Goal: Transaction & Acquisition: Purchase product/service

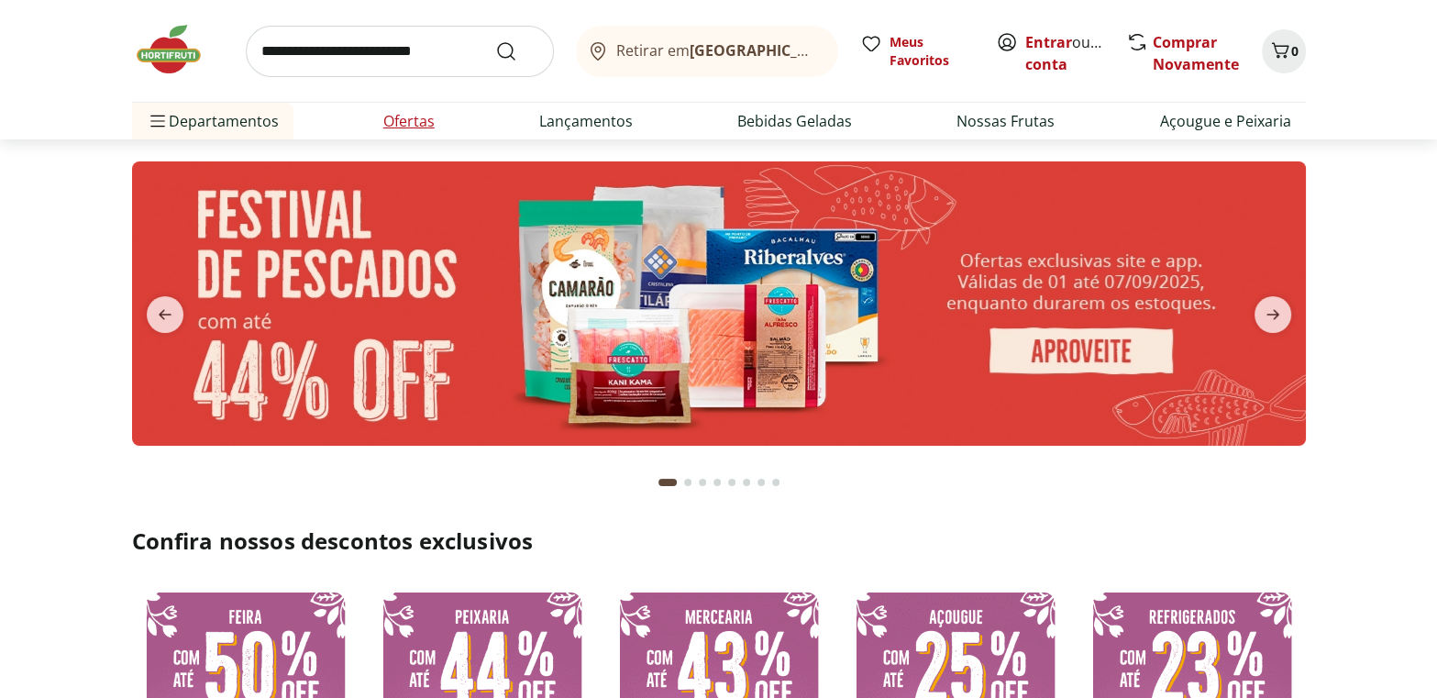
click at [413, 116] on link "Ofertas" at bounding box center [408, 121] width 51 height 22
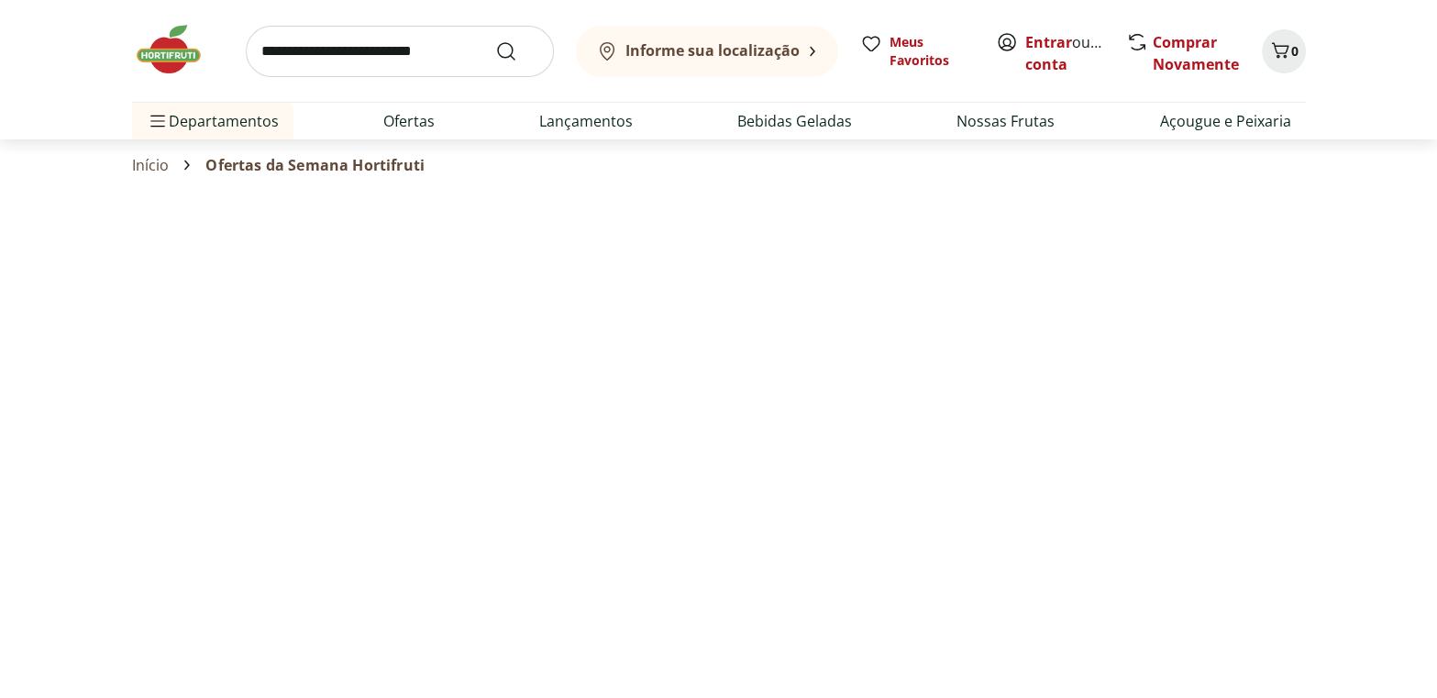
select select "**********"
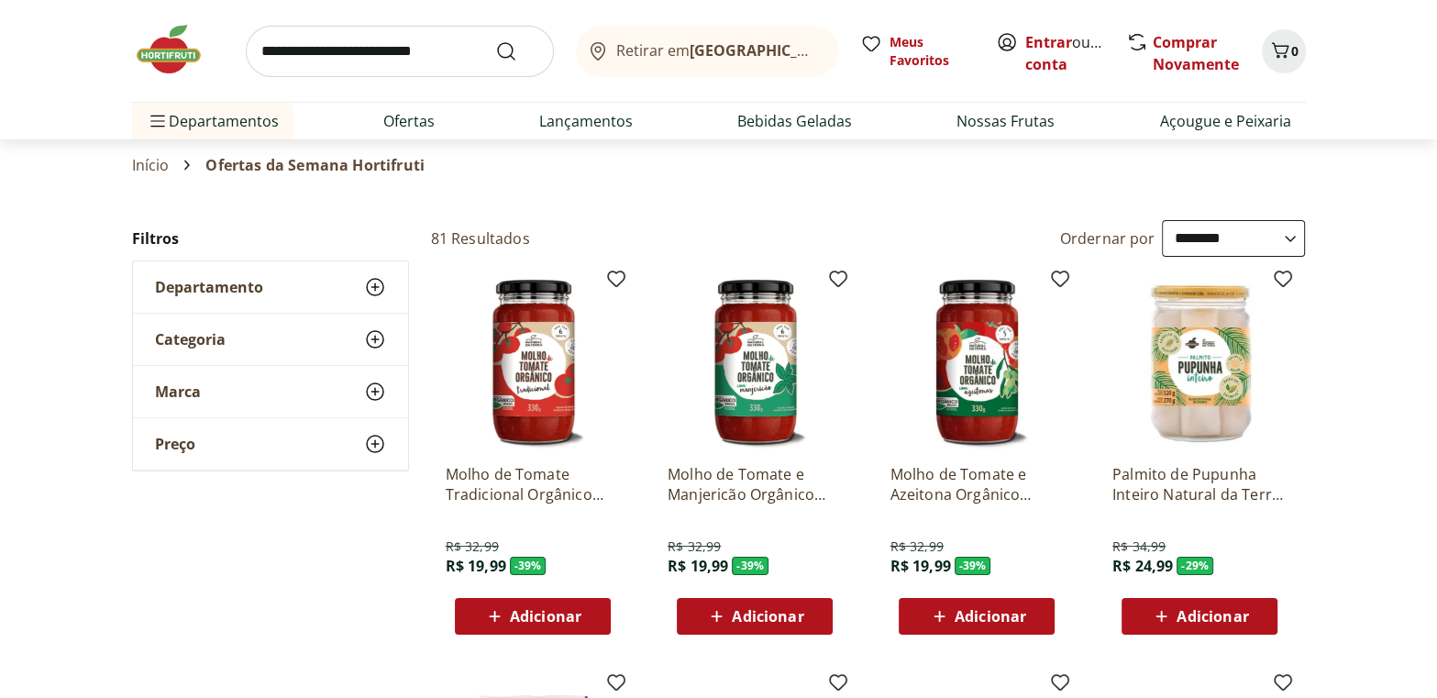
click at [778, 619] on span "Adicionar" at bounding box center [768, 616] width 72 height 15
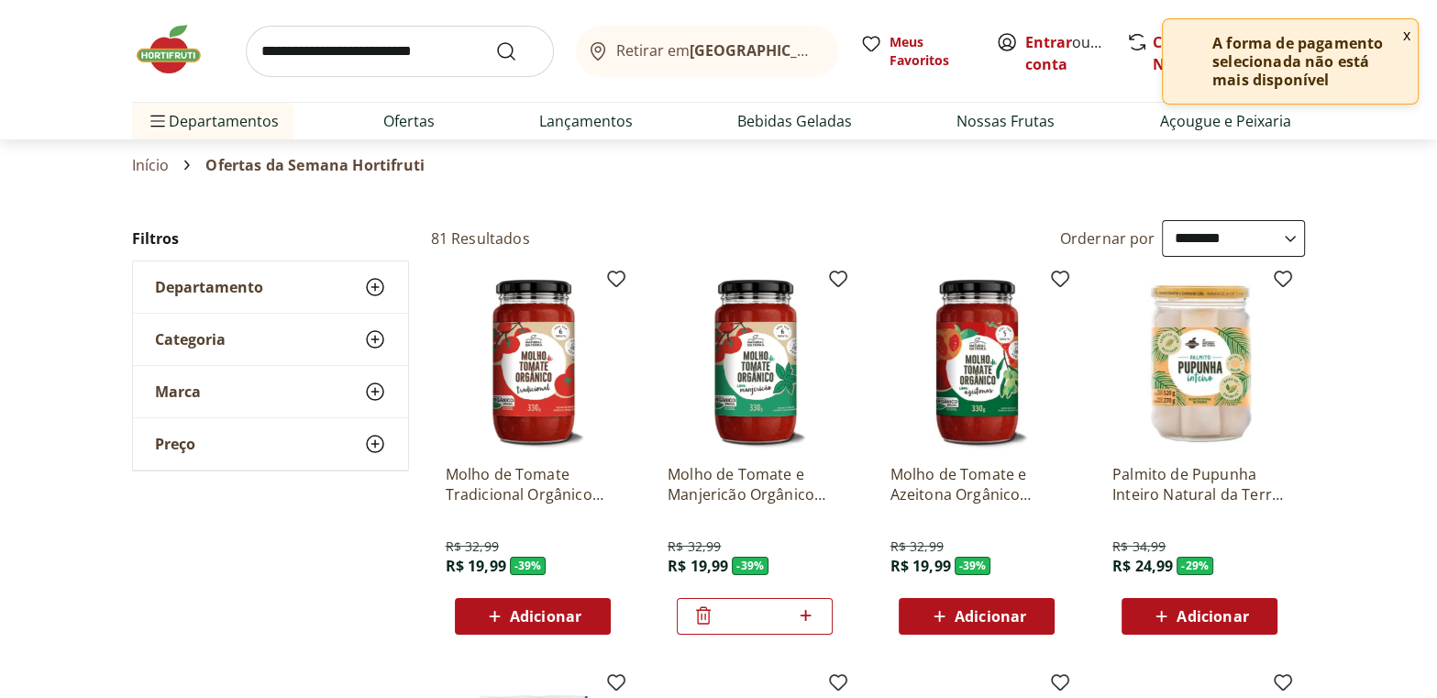
click at [1224, 609] on span "Adicionar" at bounding box center [1212, 616] width 72 height 15
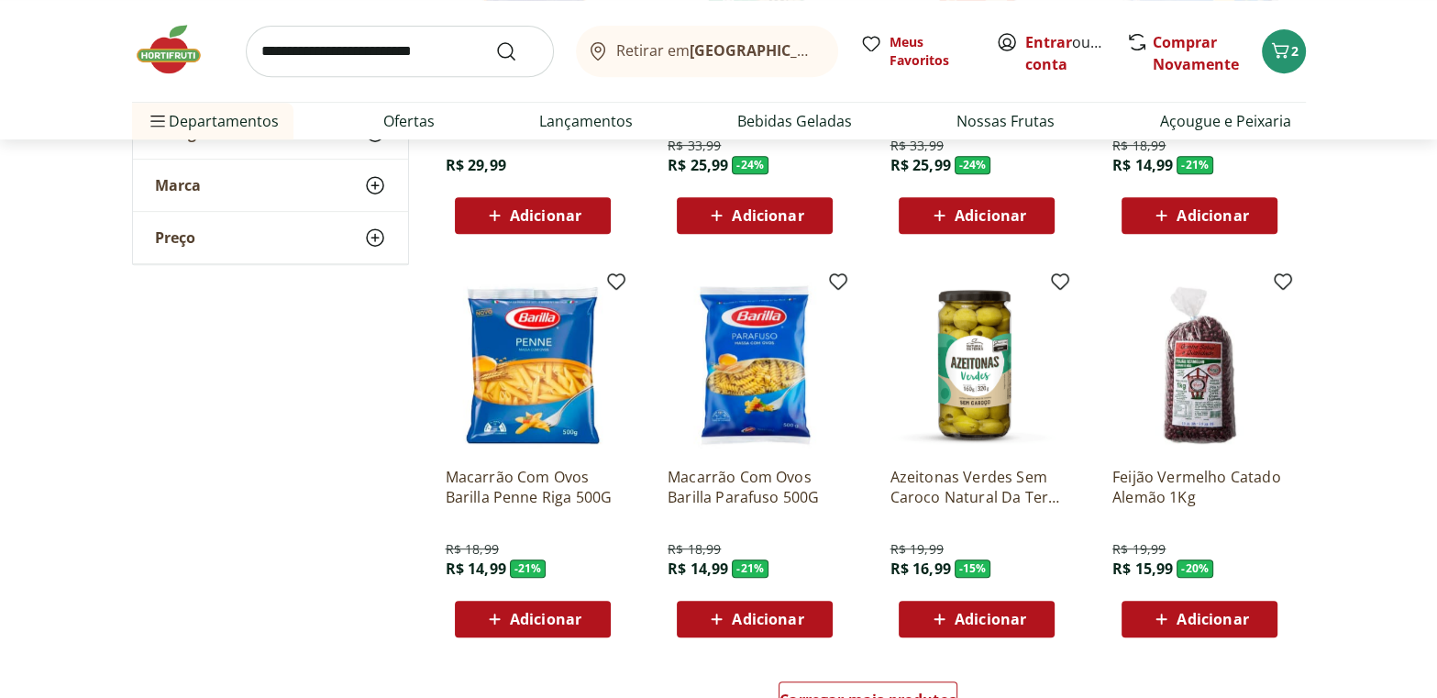
scroll to position [833, 0]
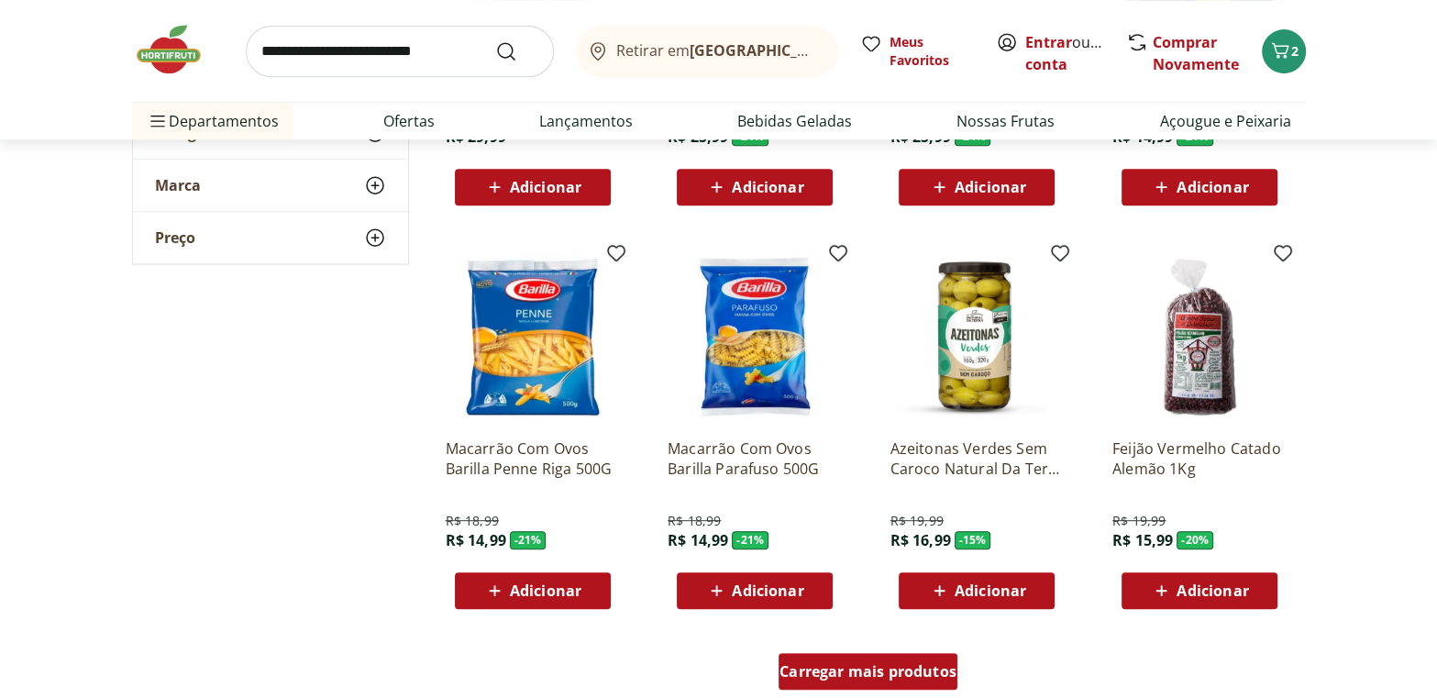
click at [884, 669] on span "Carregar mais produtos" at bounding box center [867, 671] width 177 height 15
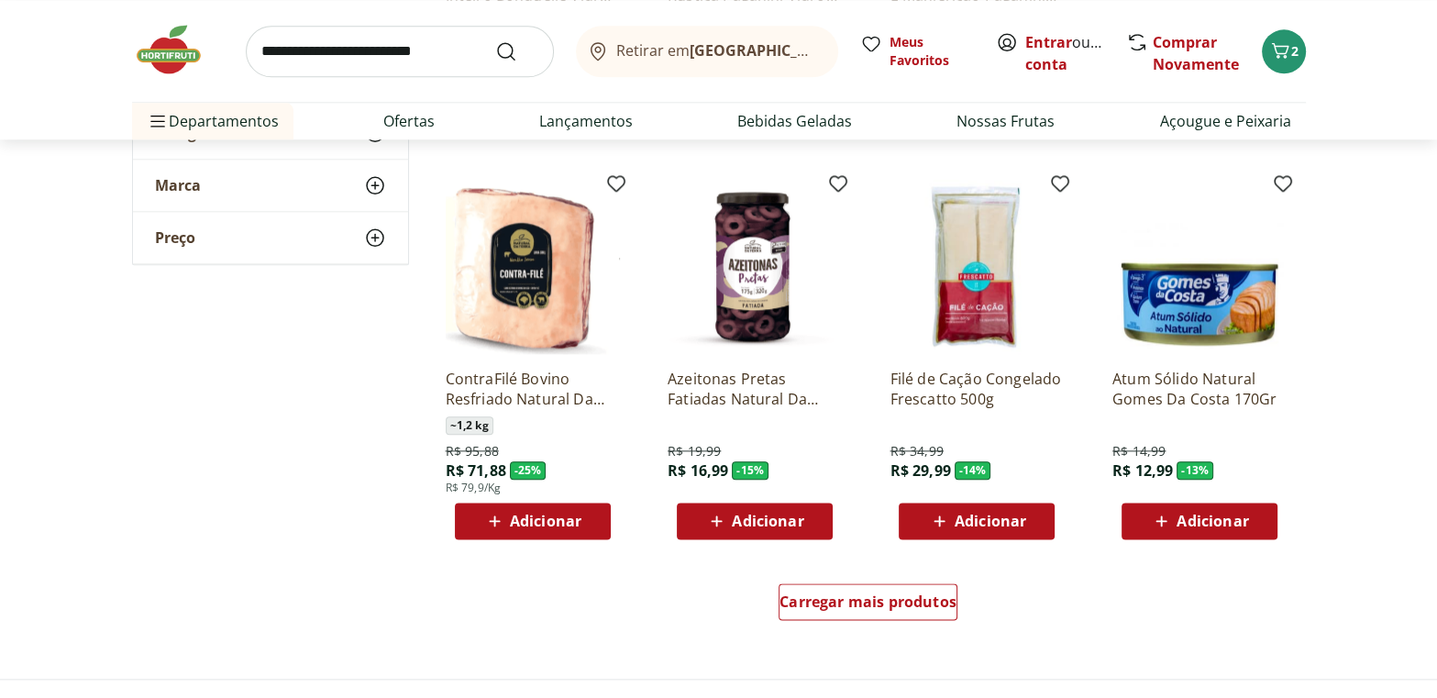
scroll to position [2167, 0]
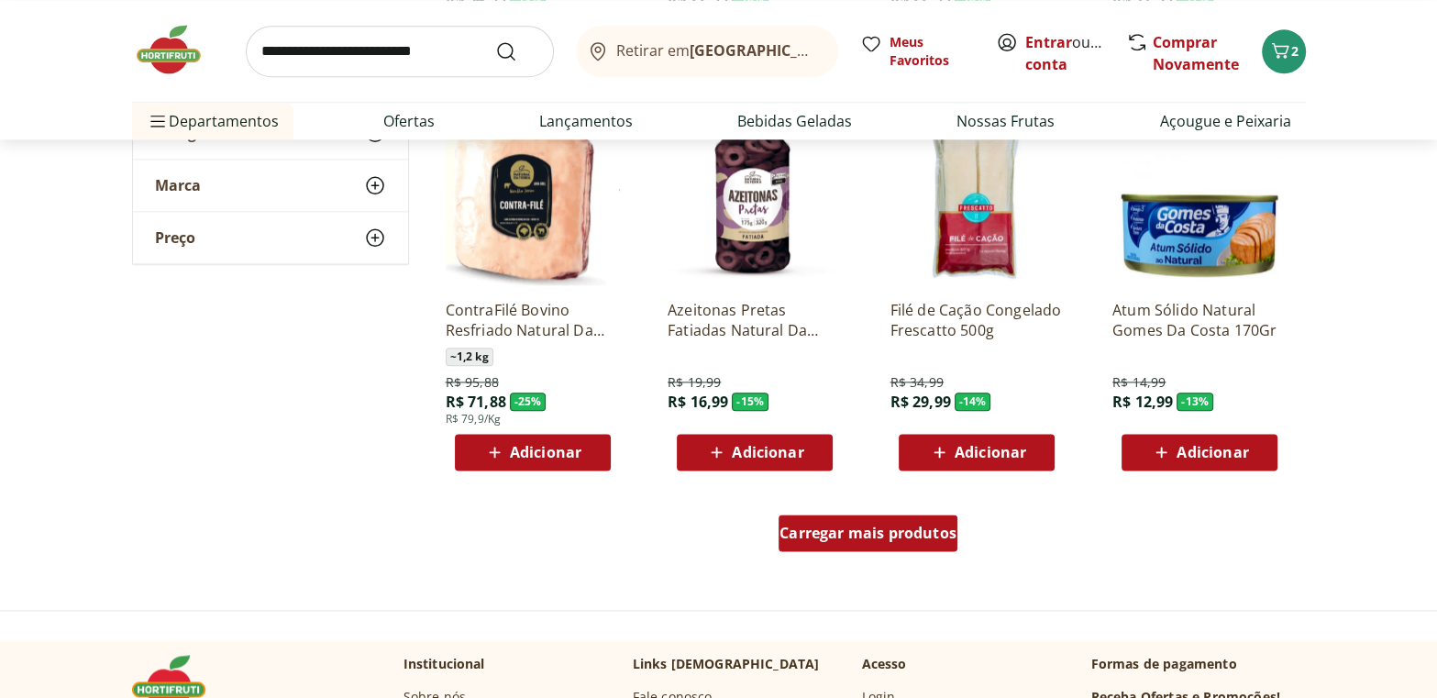
click at [911, 528] on span "Carregar mais produtos" at bounding box center [867, 532] width 177 height 15
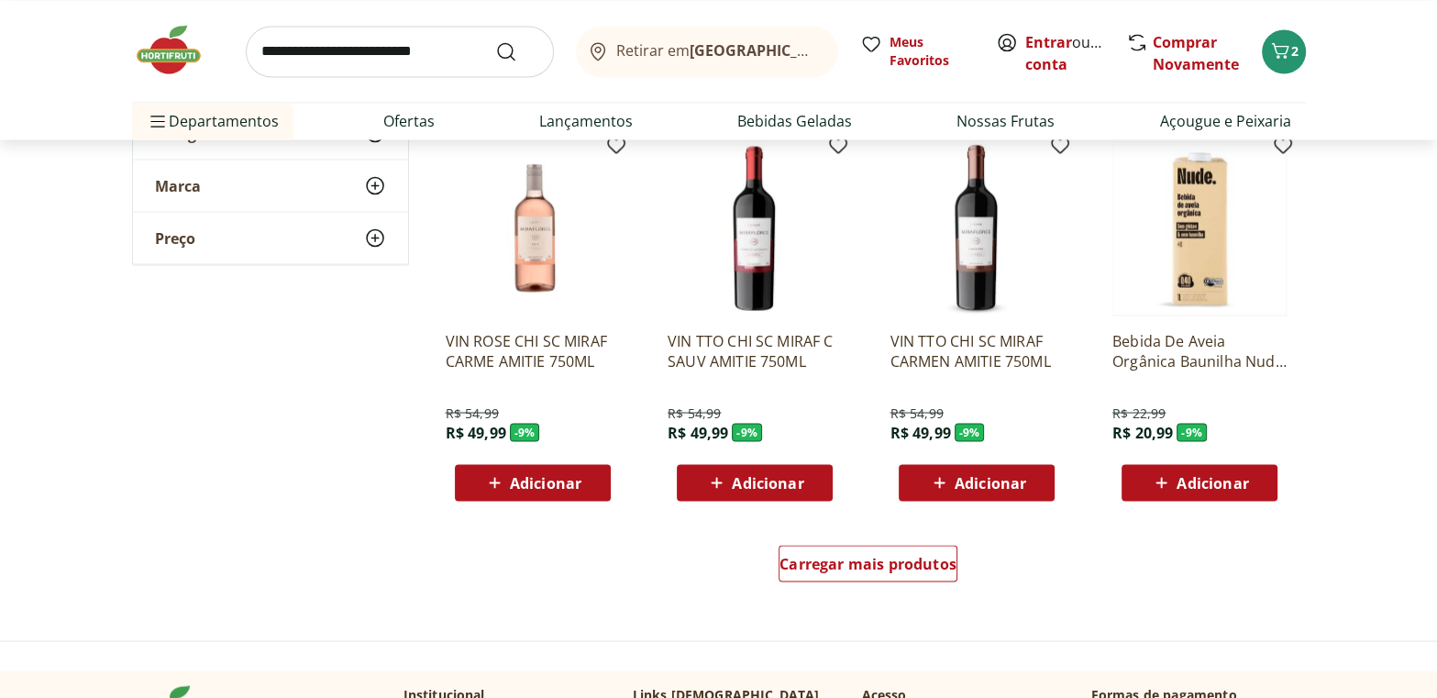
scroll to position [3334, 0]
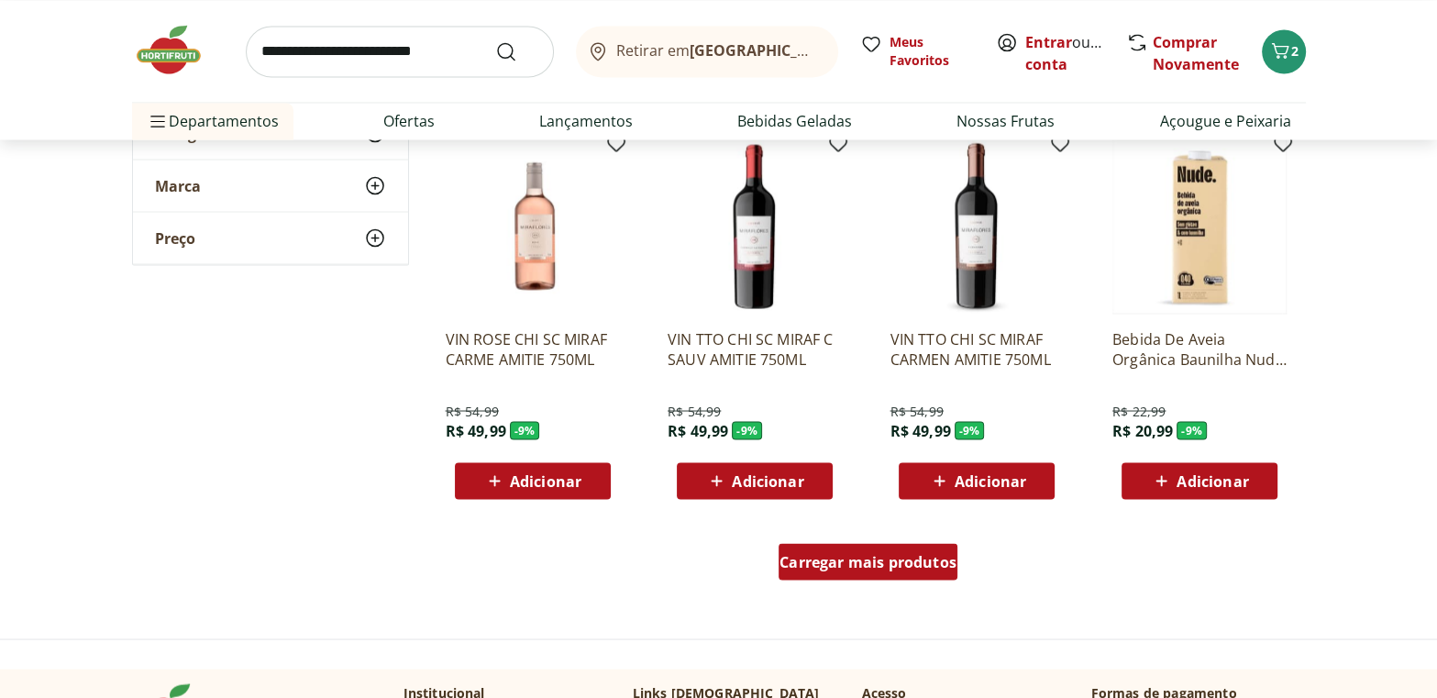
click at [896, 554] on span "Carregar mais produtos" at bounding box center [867, 561] width 177 height 15
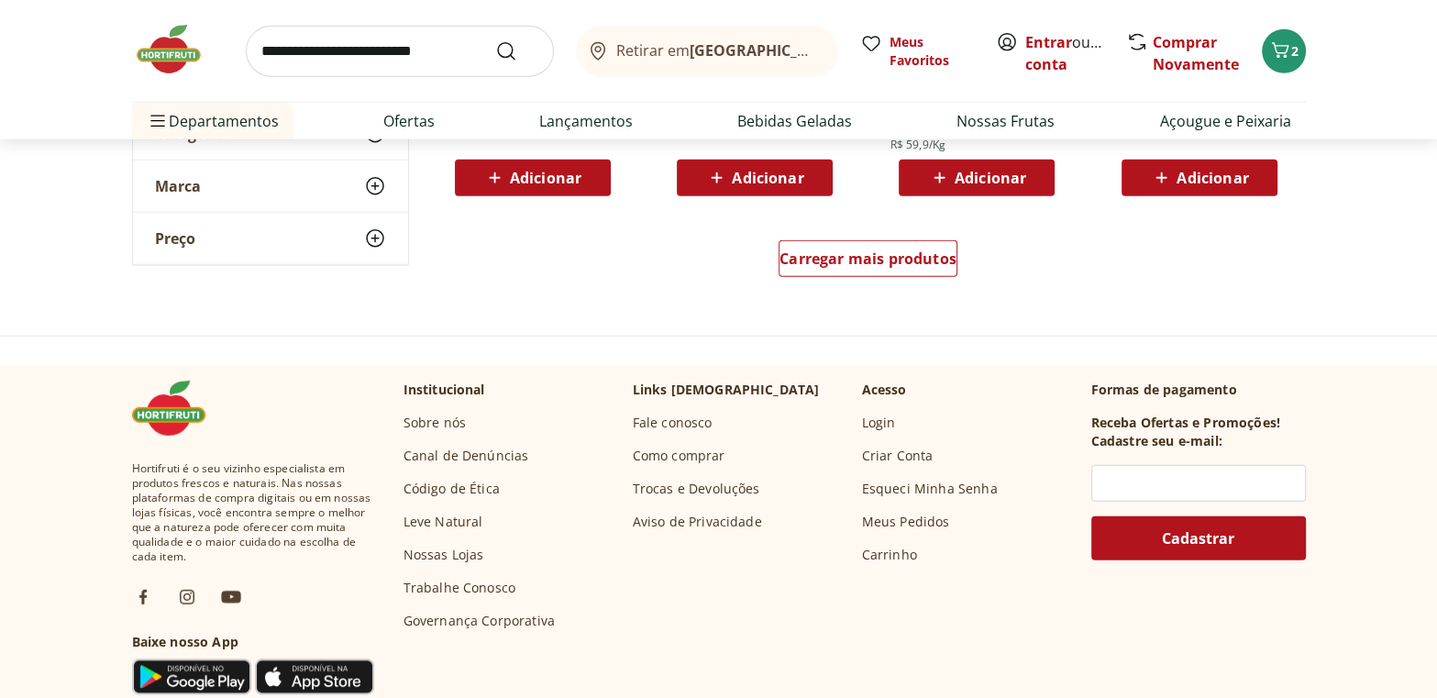
scroll to position [4834, 0]
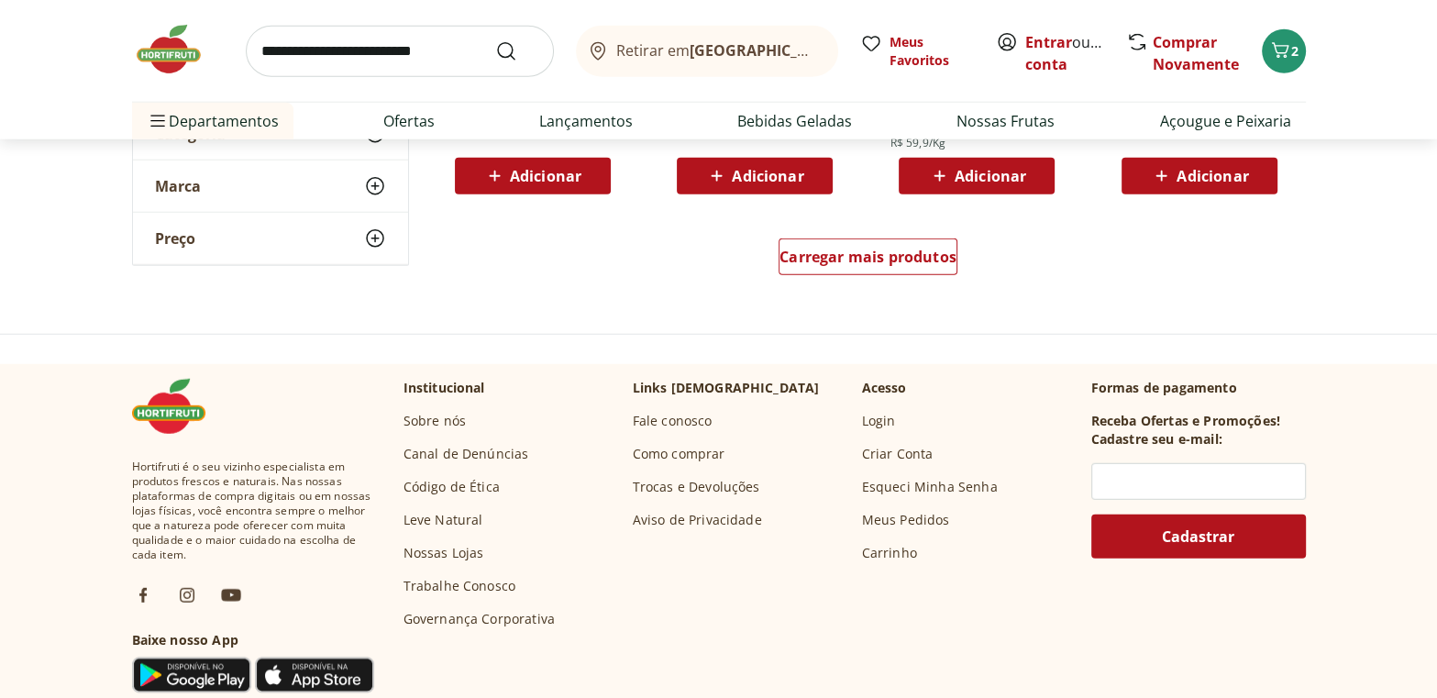
click at [158, 49] on img at bounding box center [178, 49] width 92 height 55
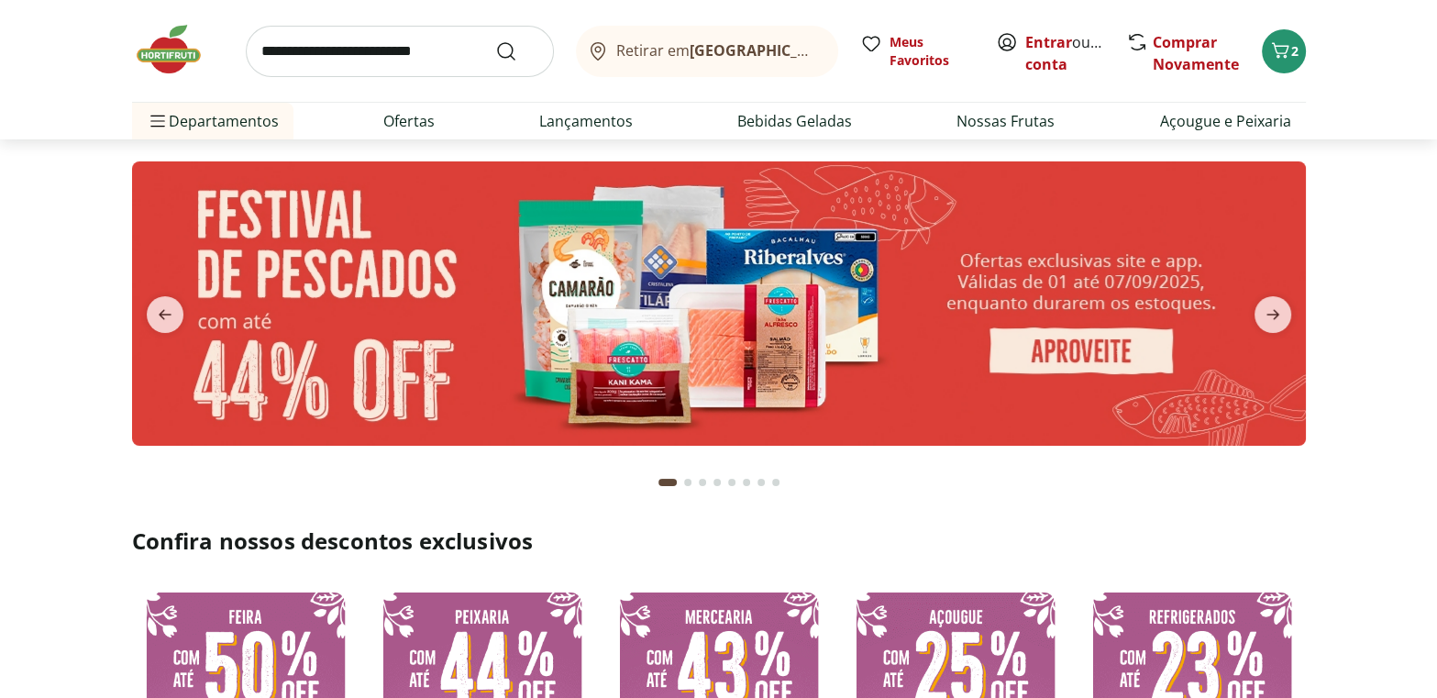
click at [1055, 337] on img at bounding box center [719, 303] width 1174 height 284
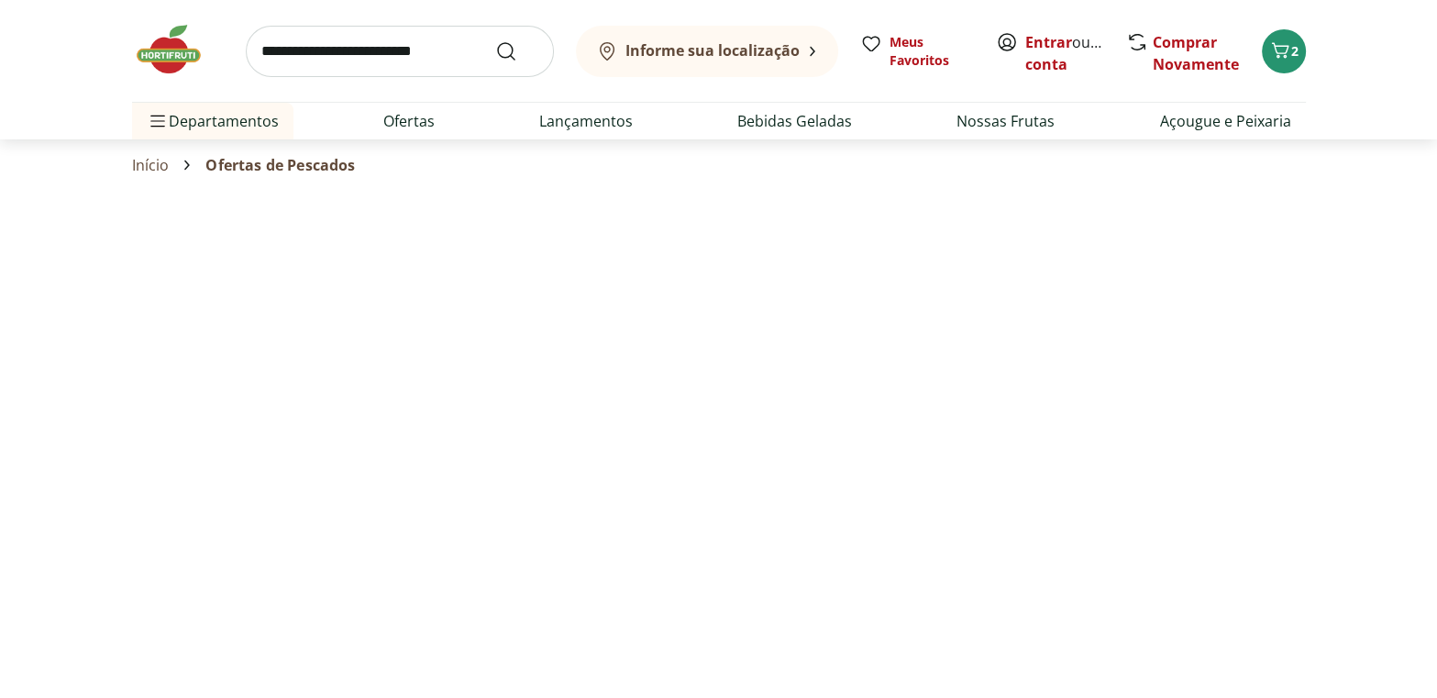
select select "**********"
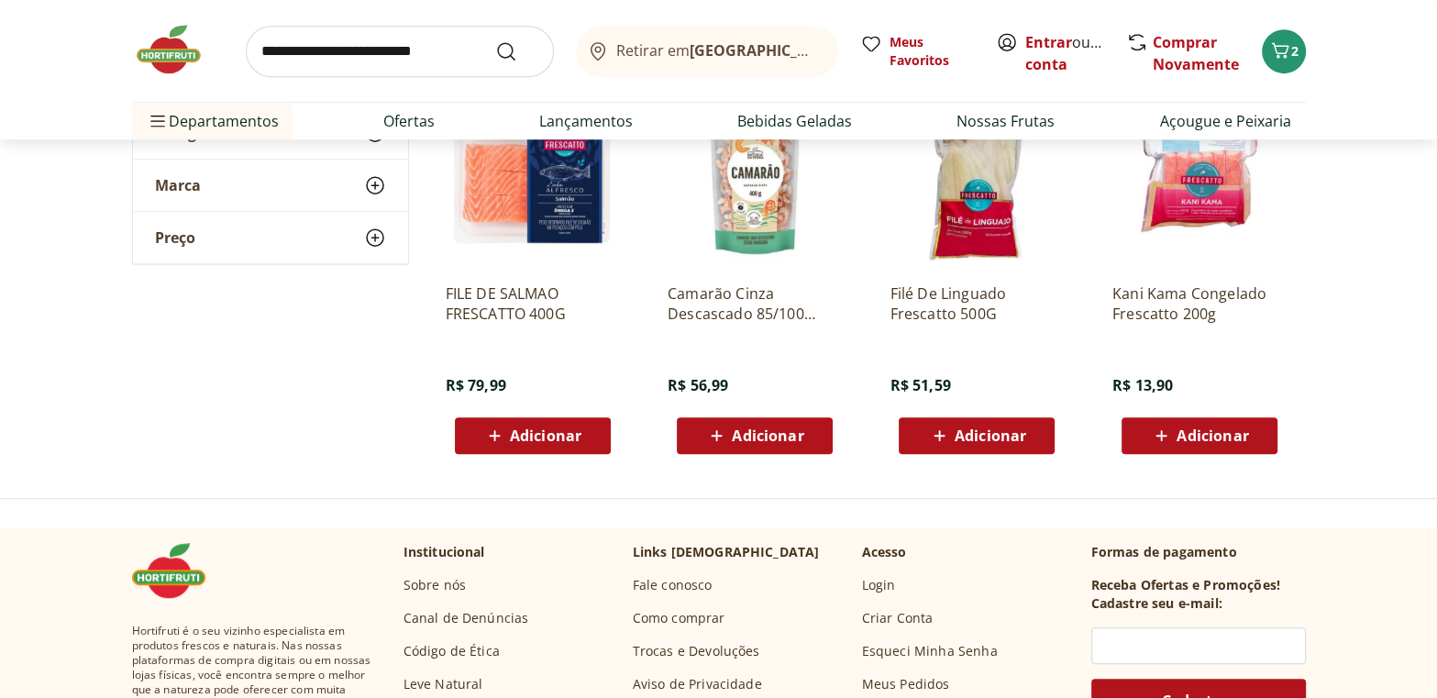
scroll to position [999, 0]
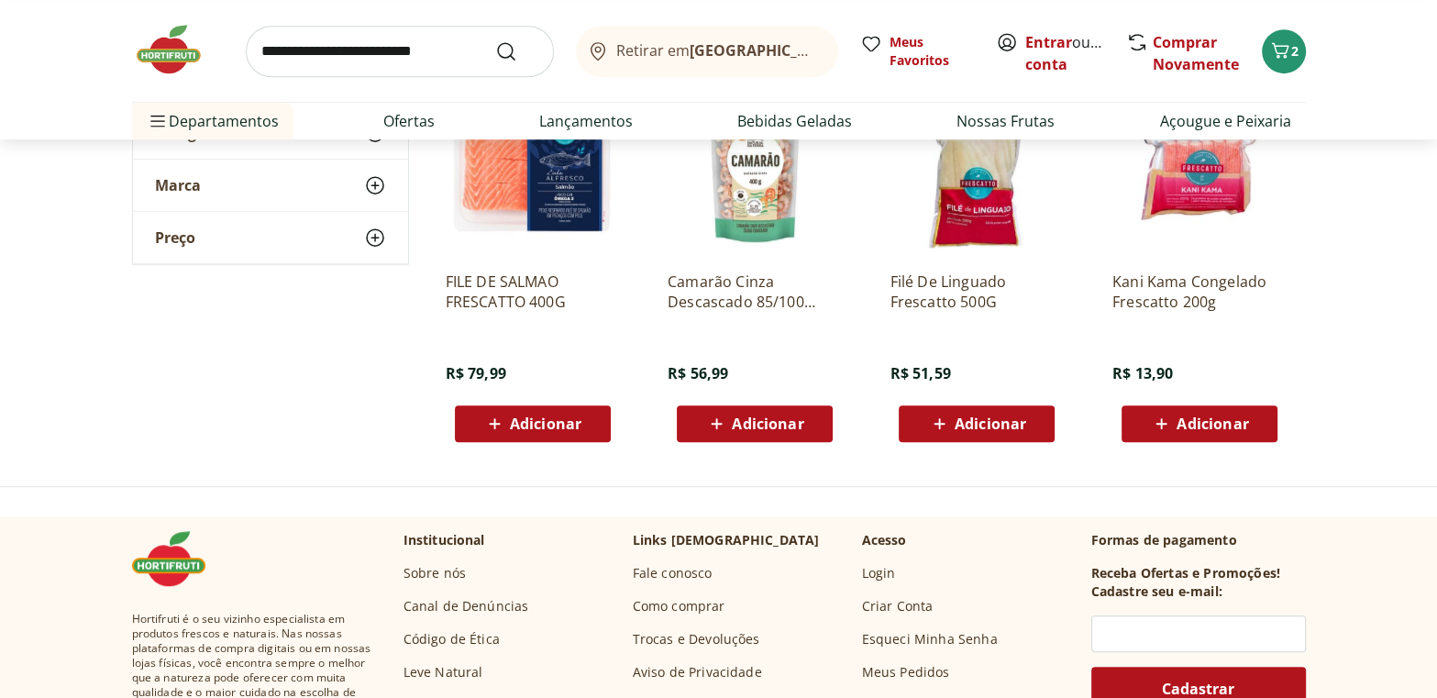
click at [176, 51] on img at bounding box center [178, 49] width 92 height 55
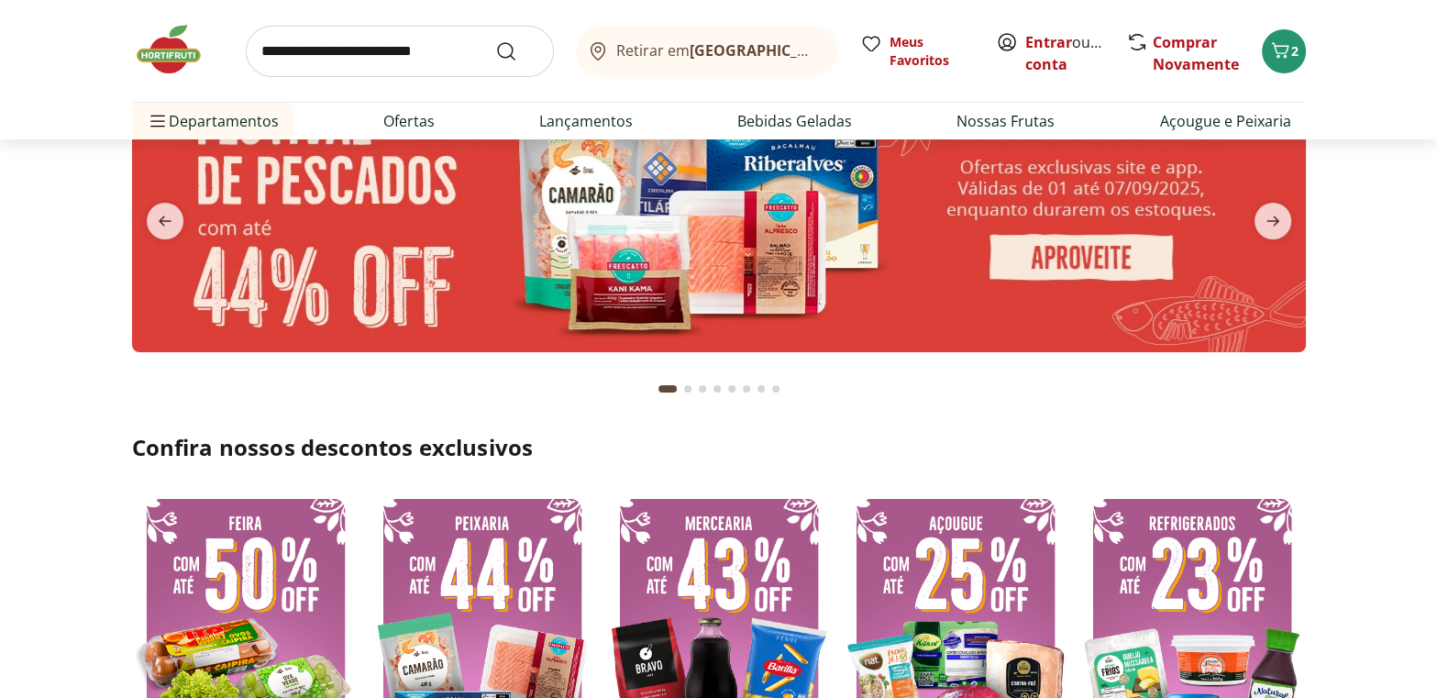
scroll to position [249, 0]
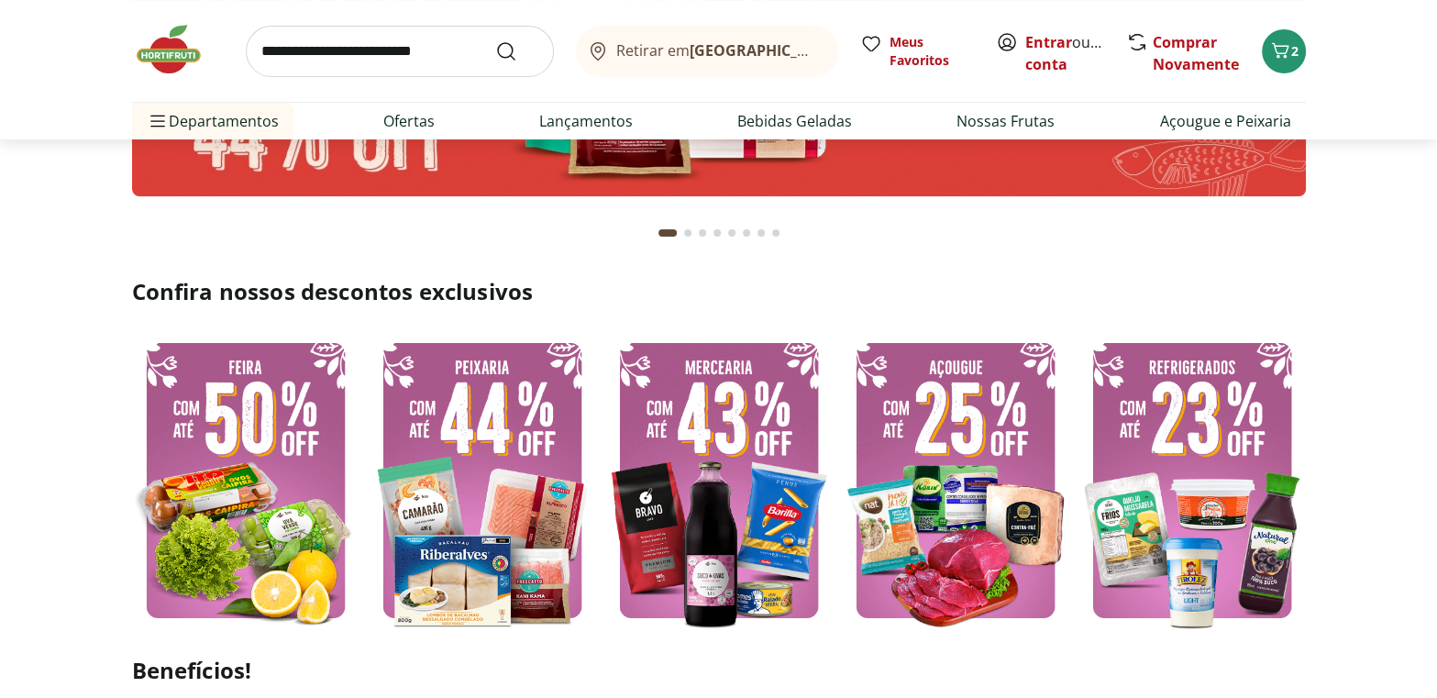
click at [238, 483] on img at bounding box center [245, 480] width 227 height 304
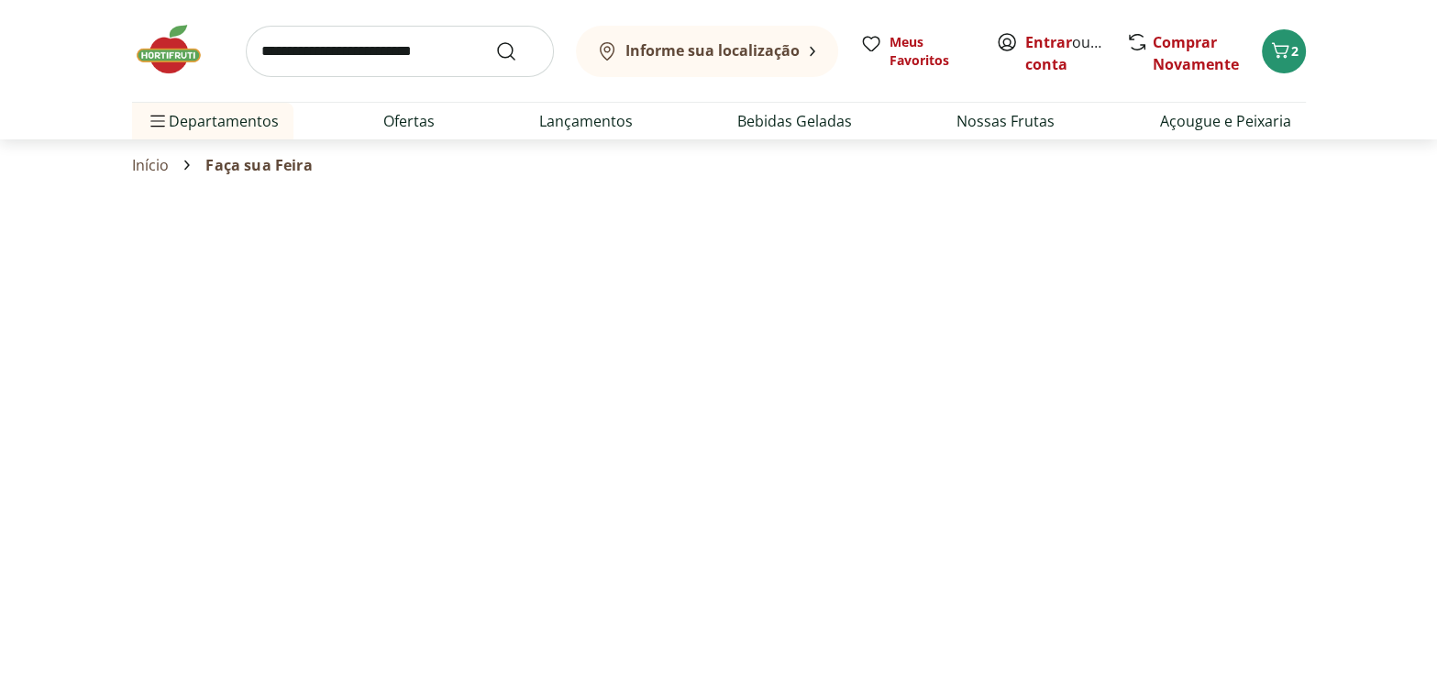
select select "**********"
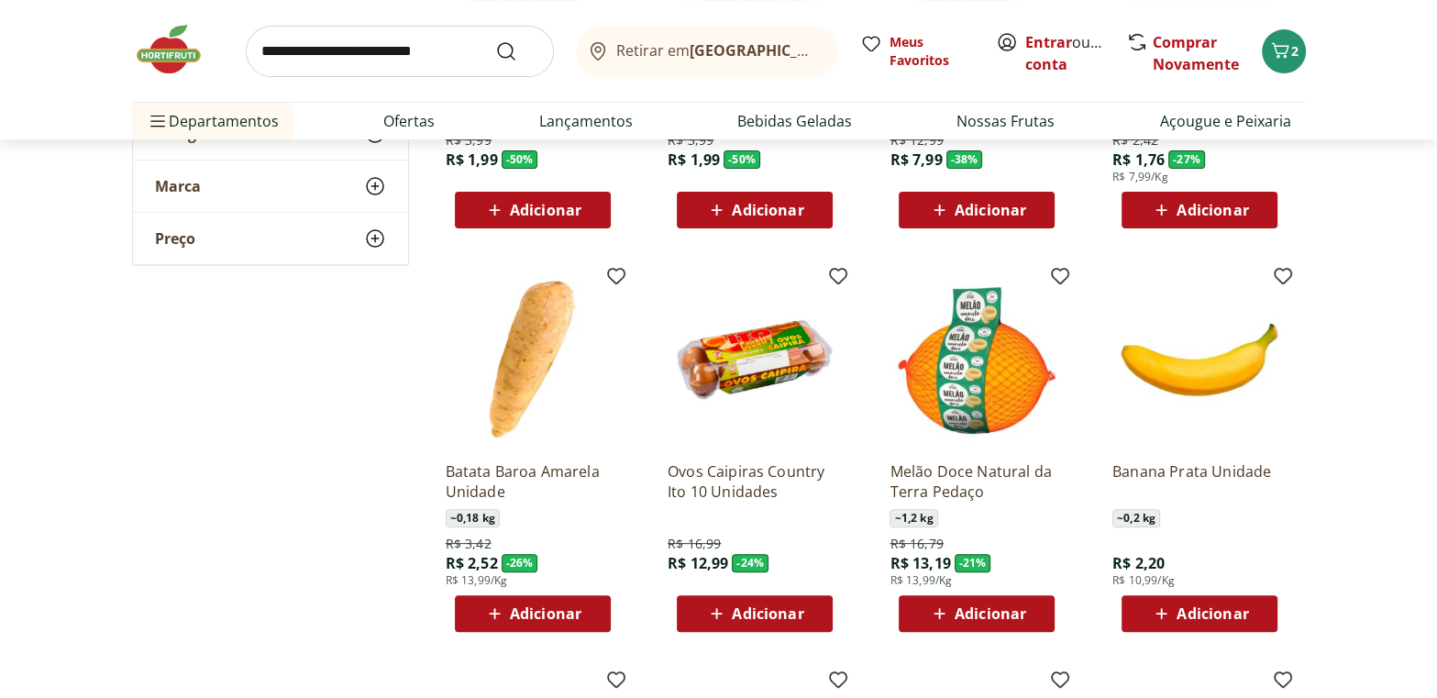
scroll to position [500, 0]
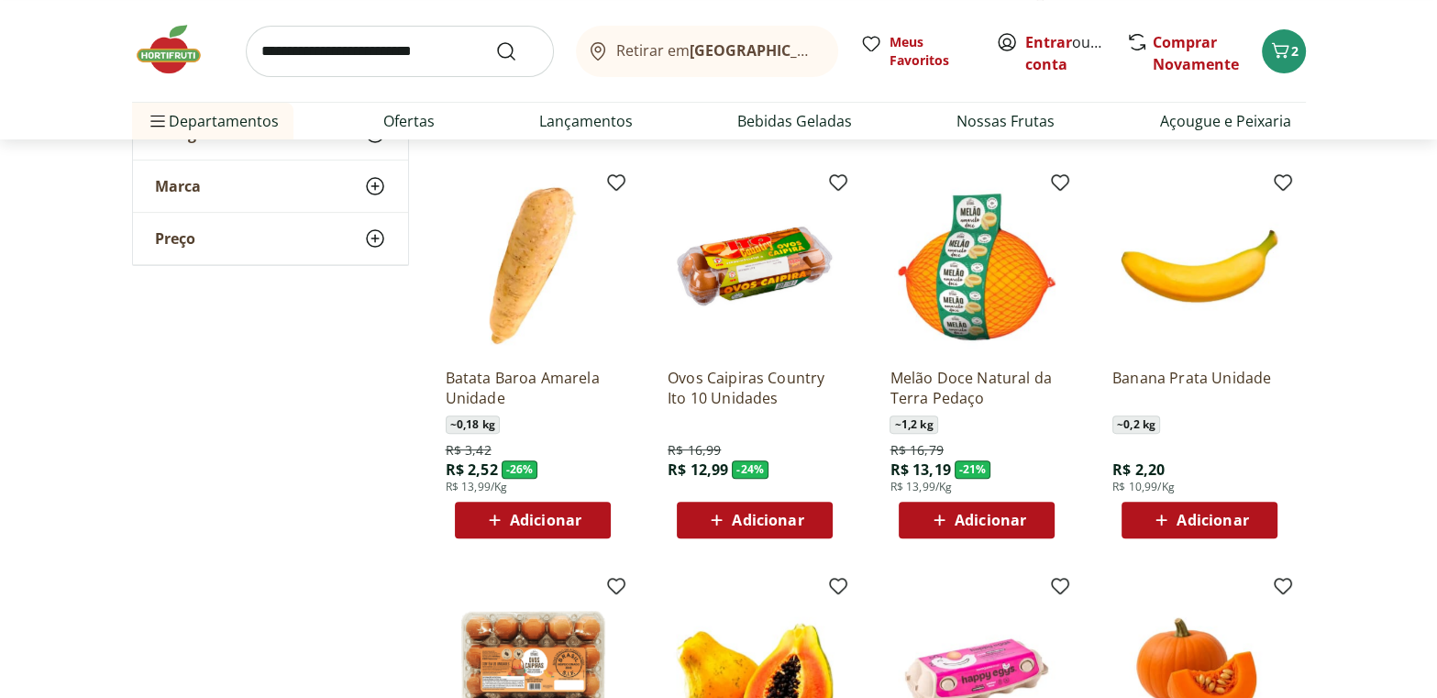
click at [553, 515] on span "Adicionar" at bounding box center [546, 520] width 72 height 15
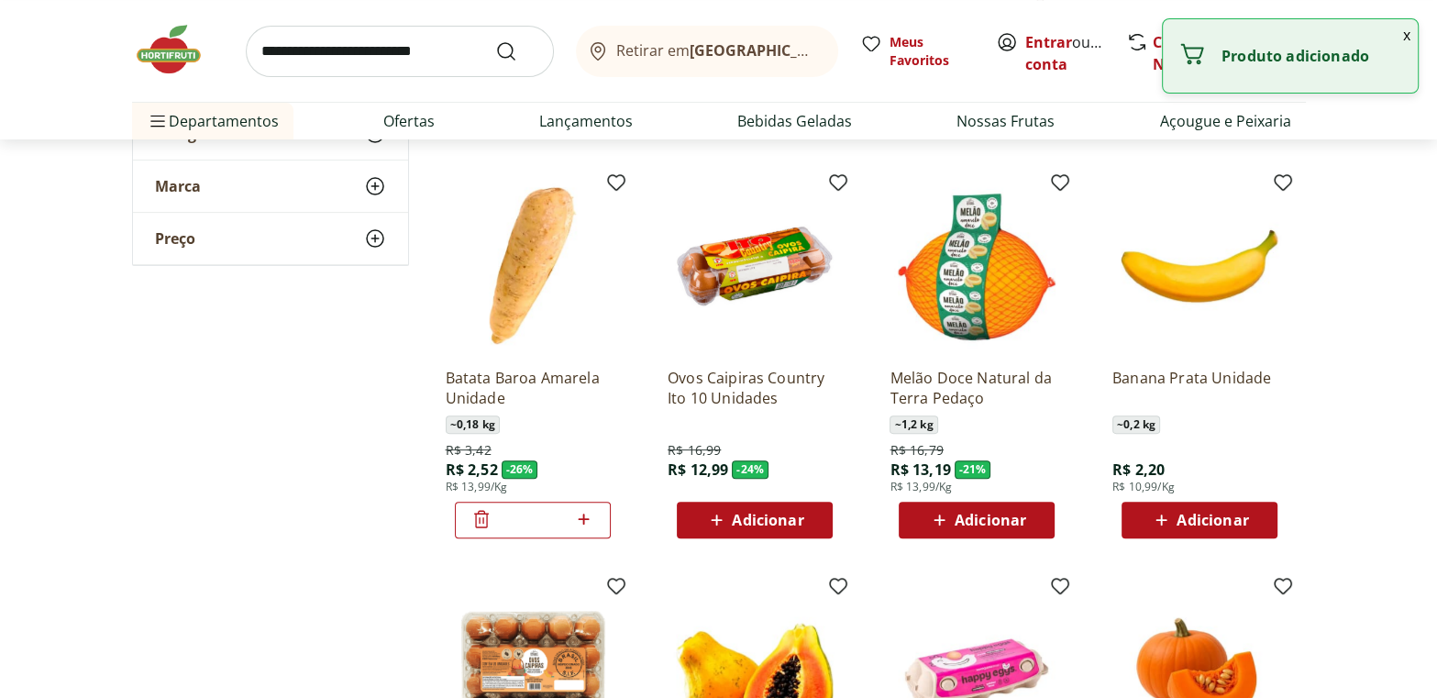
click at [582, 514] on icon at bounding box center [583, 519] width 23 height 22
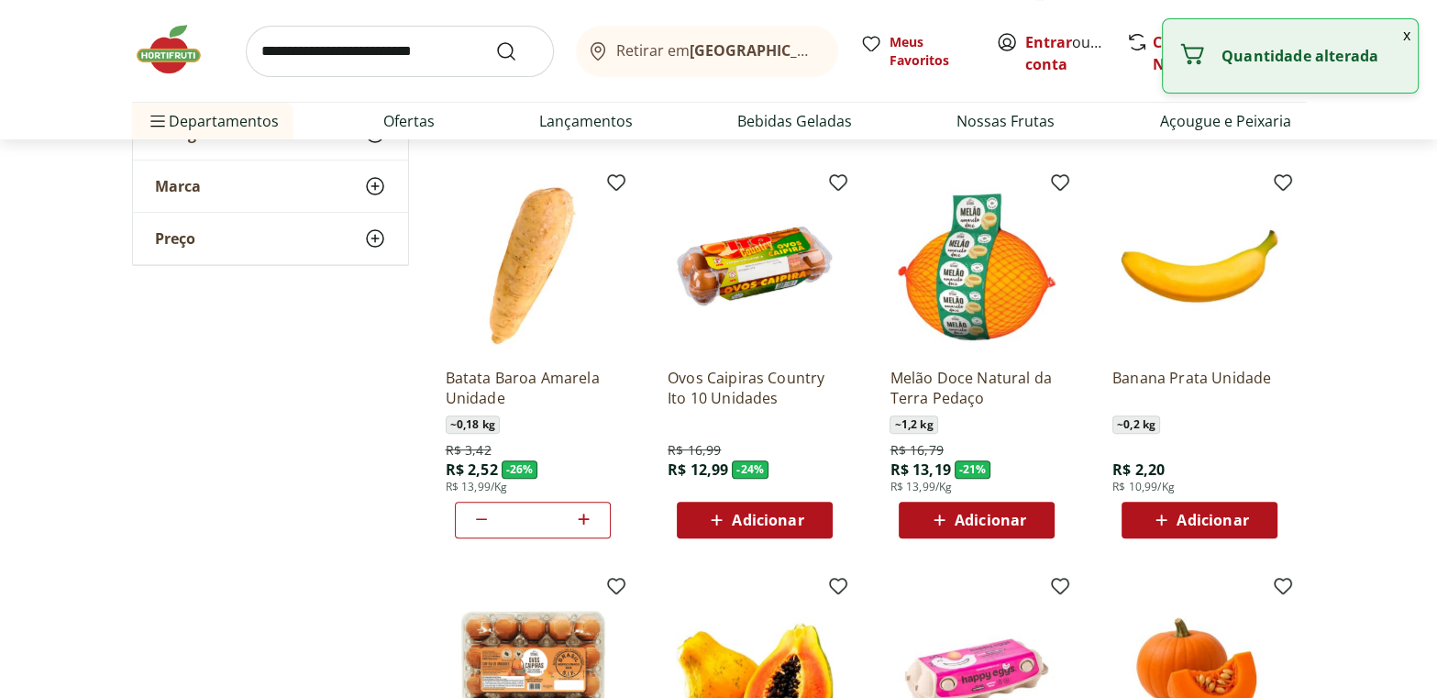
type input "*"
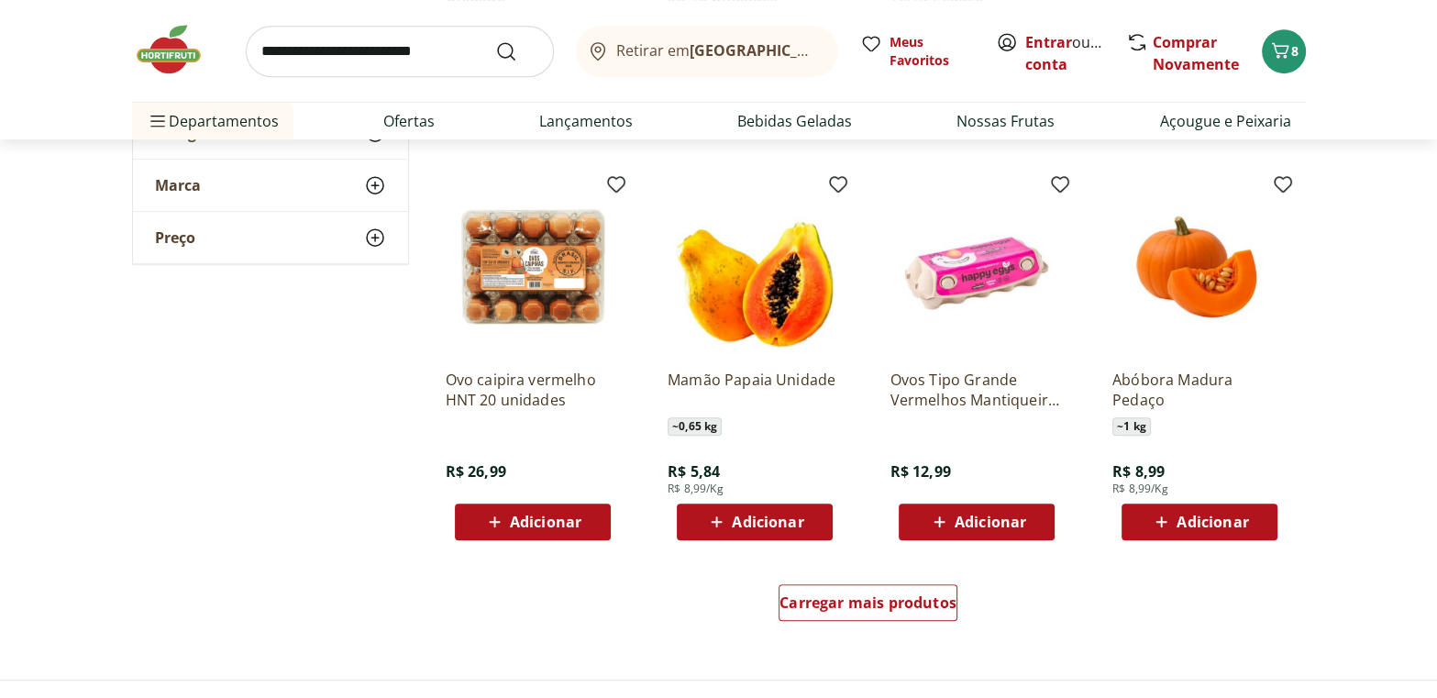
scroll to position [999, 0]
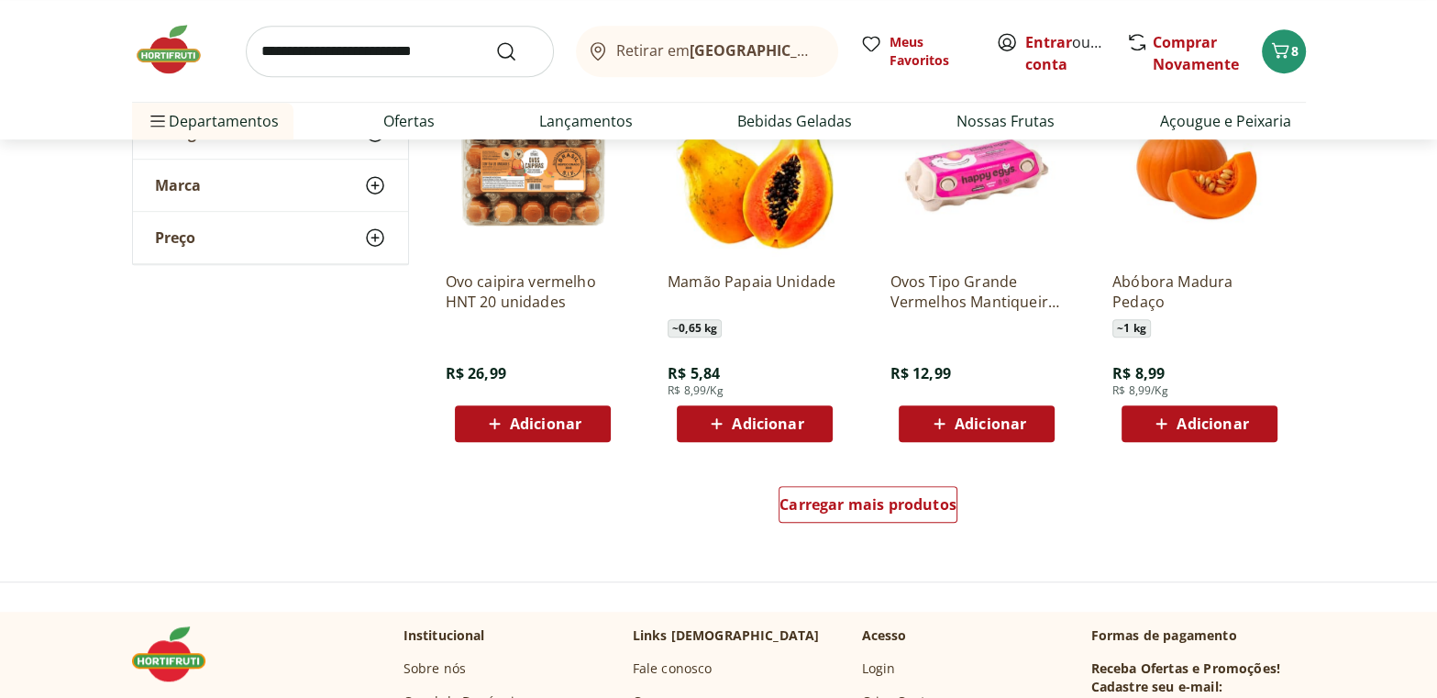
click at [163, 50] on img at bounding box center [178, 49] width 92 height 55
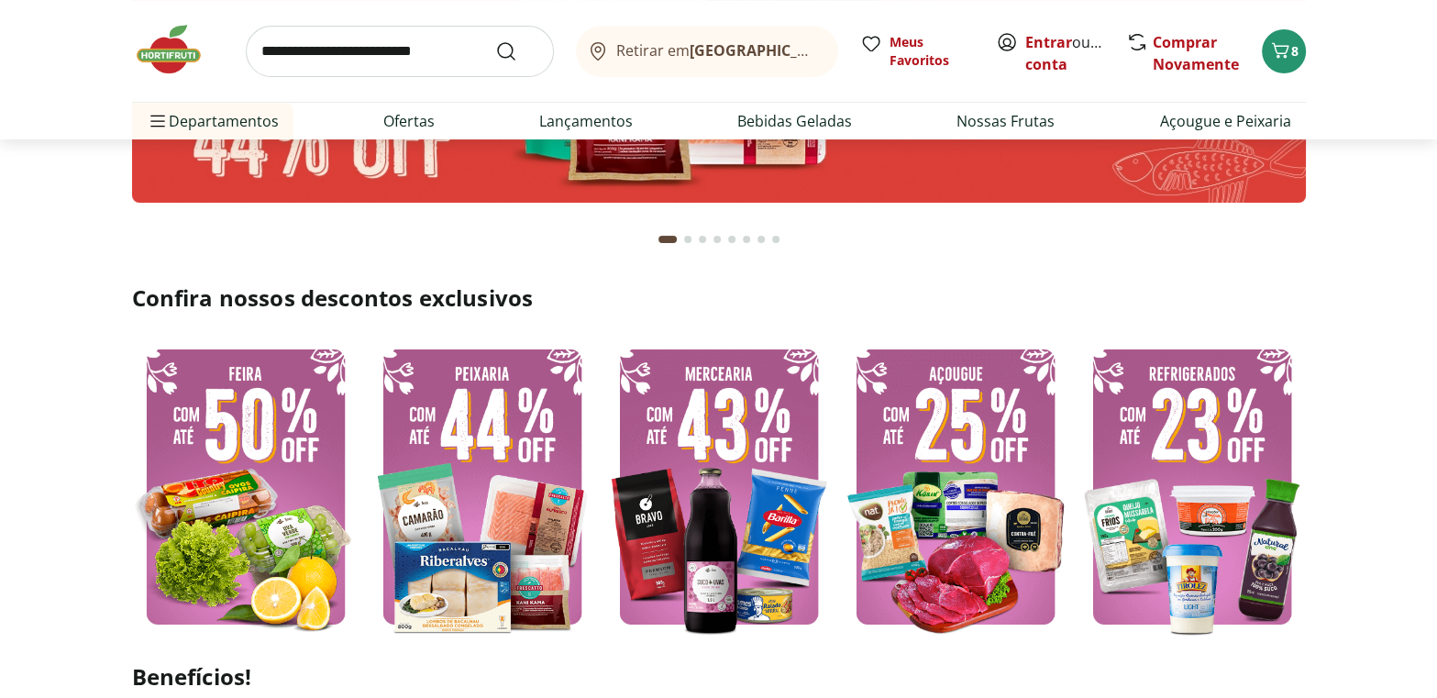
scroll to position [250, 0]
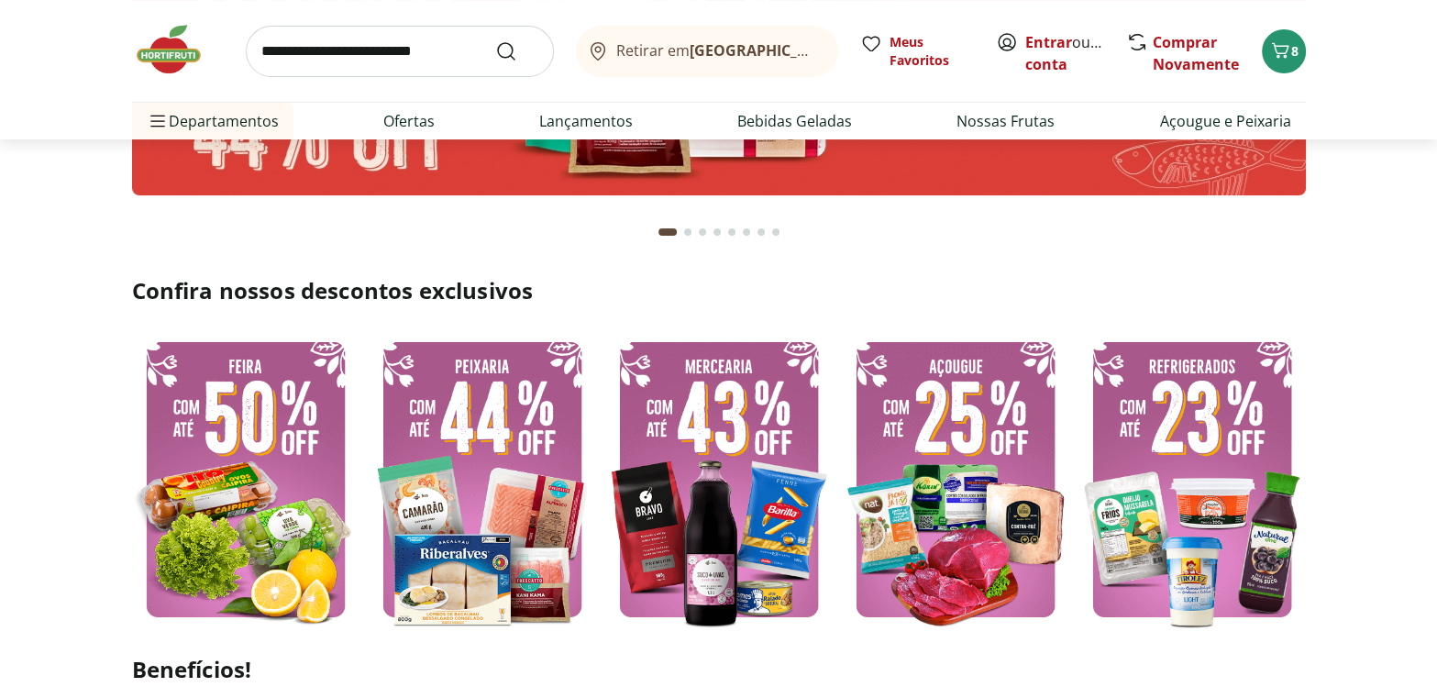
click at [495, 468] on img at bounding box center [482, 479] width 227 height 304
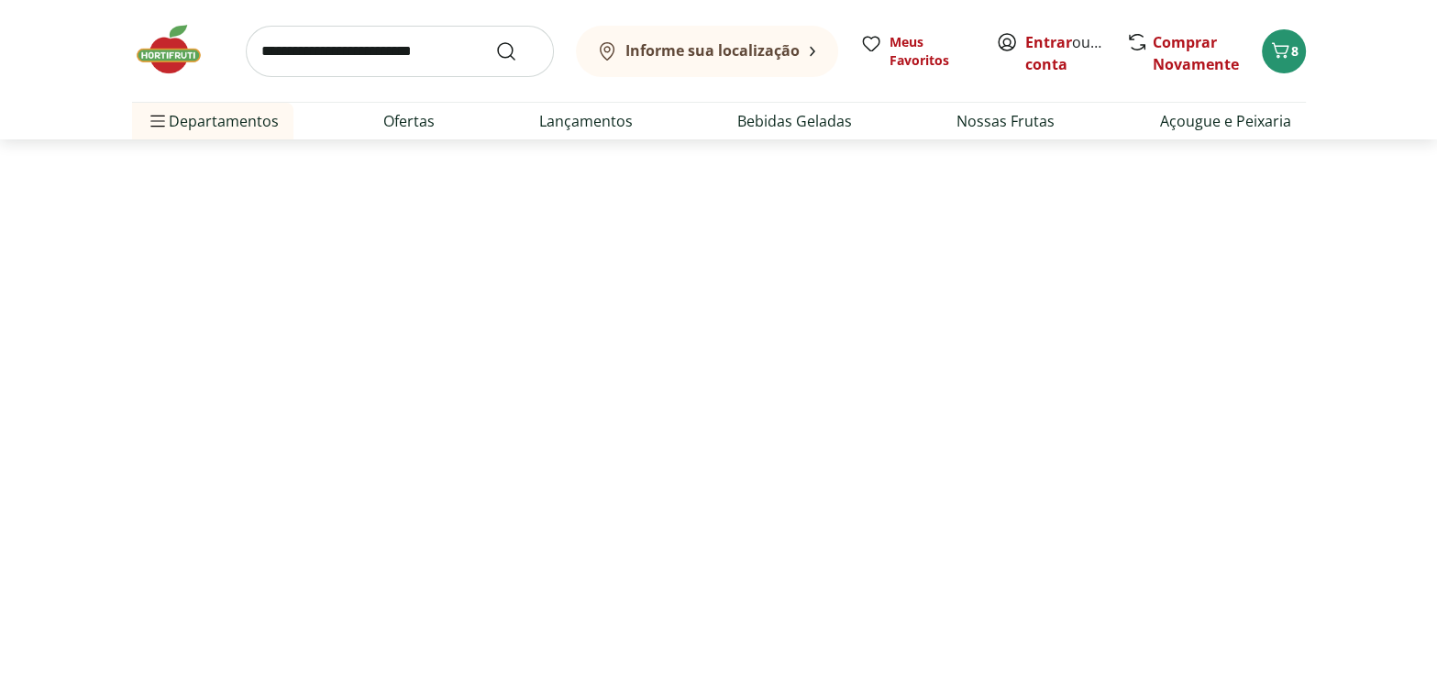
select select "**********"
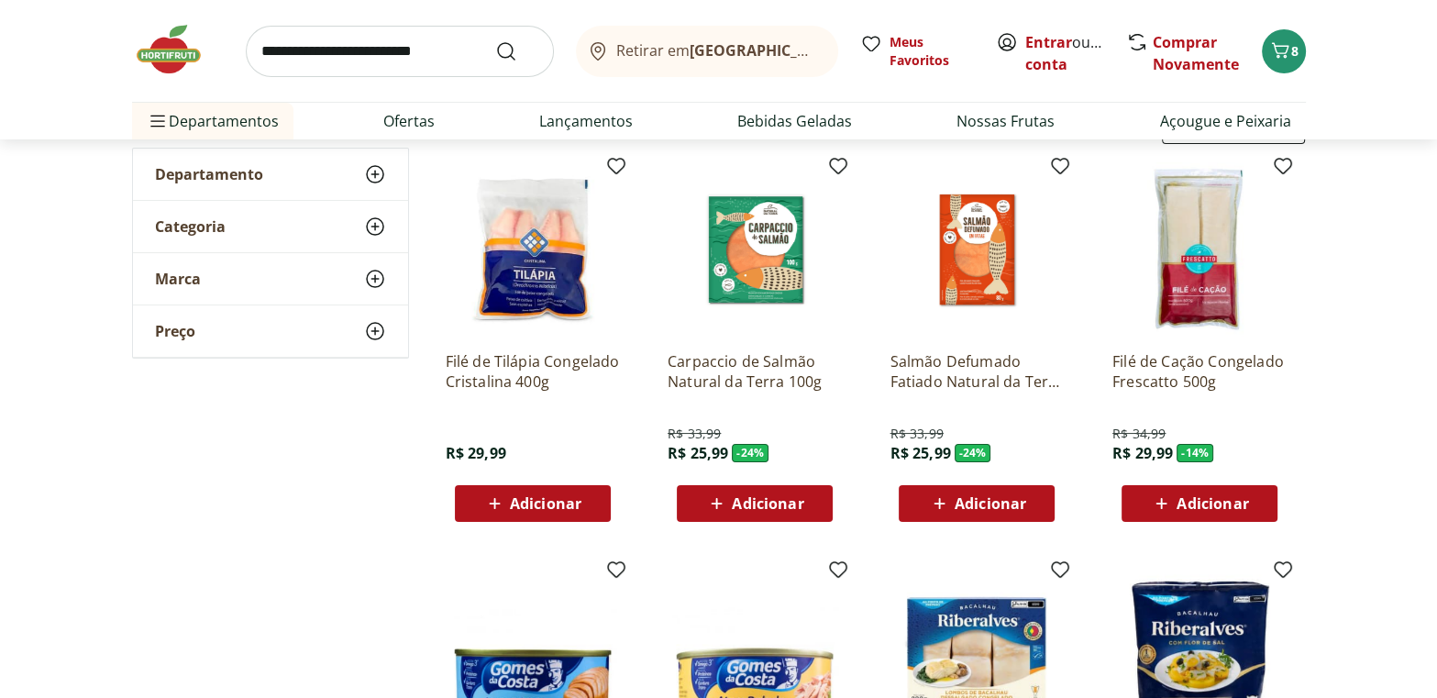
scroll to position [166, 0]
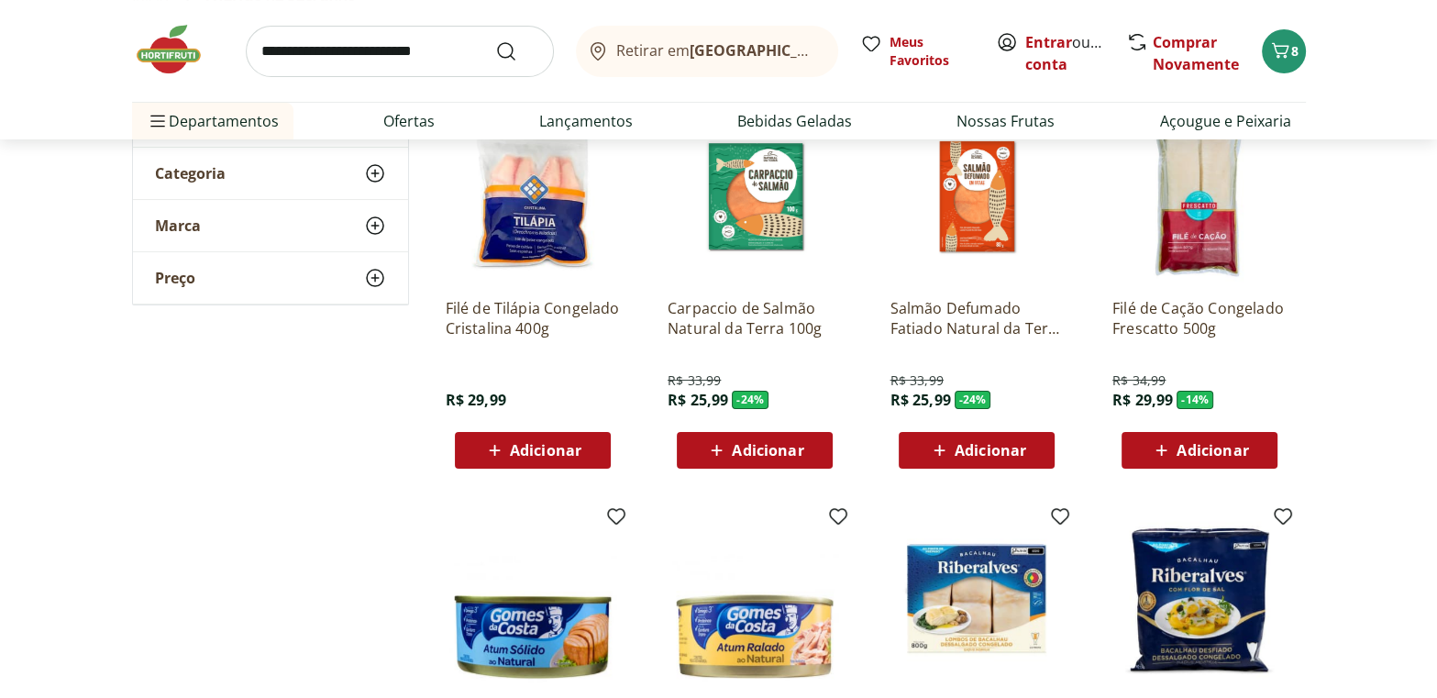
click at [174, 42] on img at bounding box center [178, 49] width 92 height 55
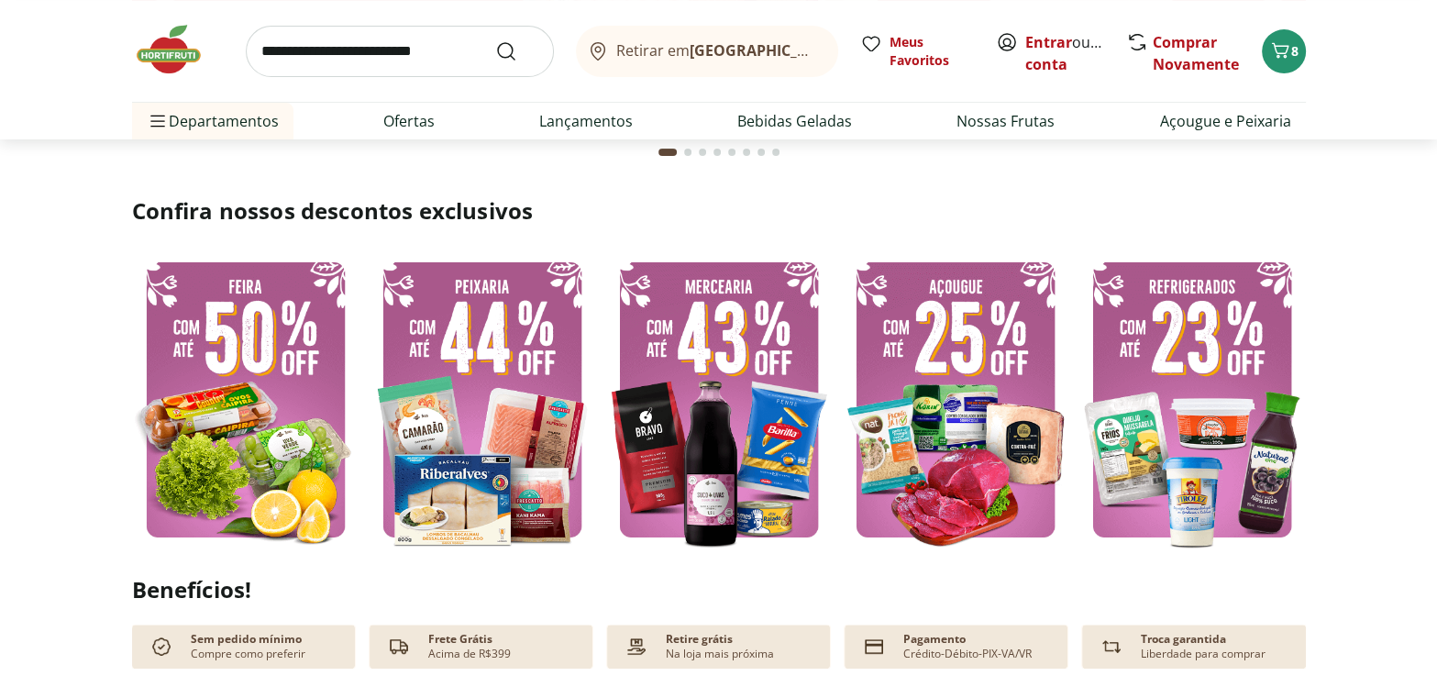
scroll to position [333, 0]
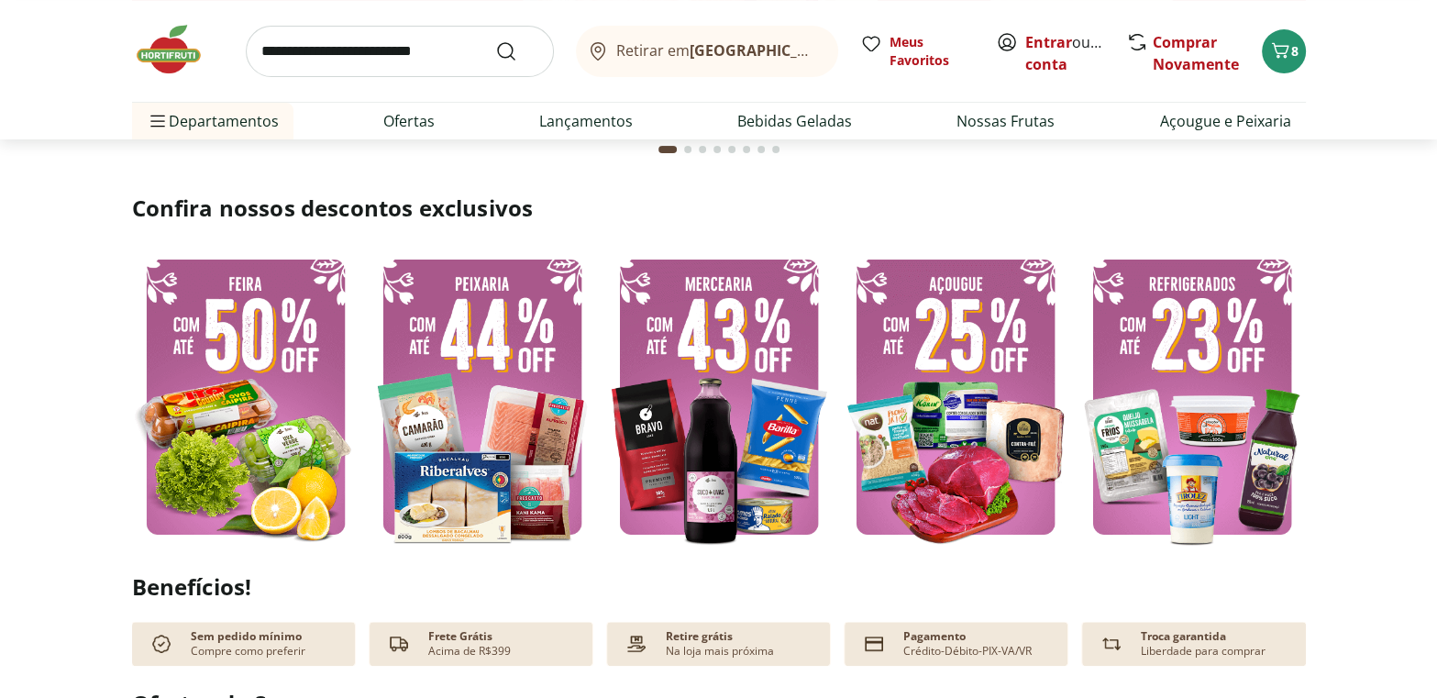
click at [724, 381] on img at bounding box center [718, 397] width 227 height 304
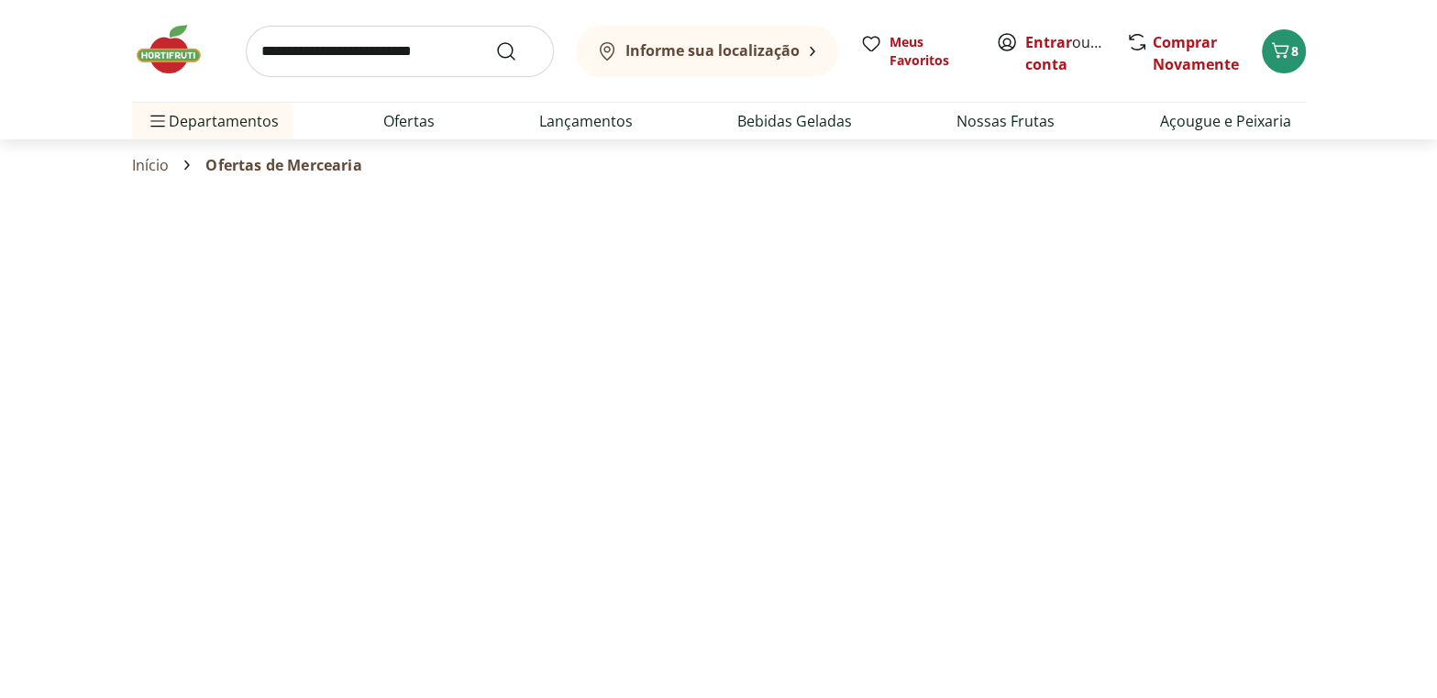
select select "**********"
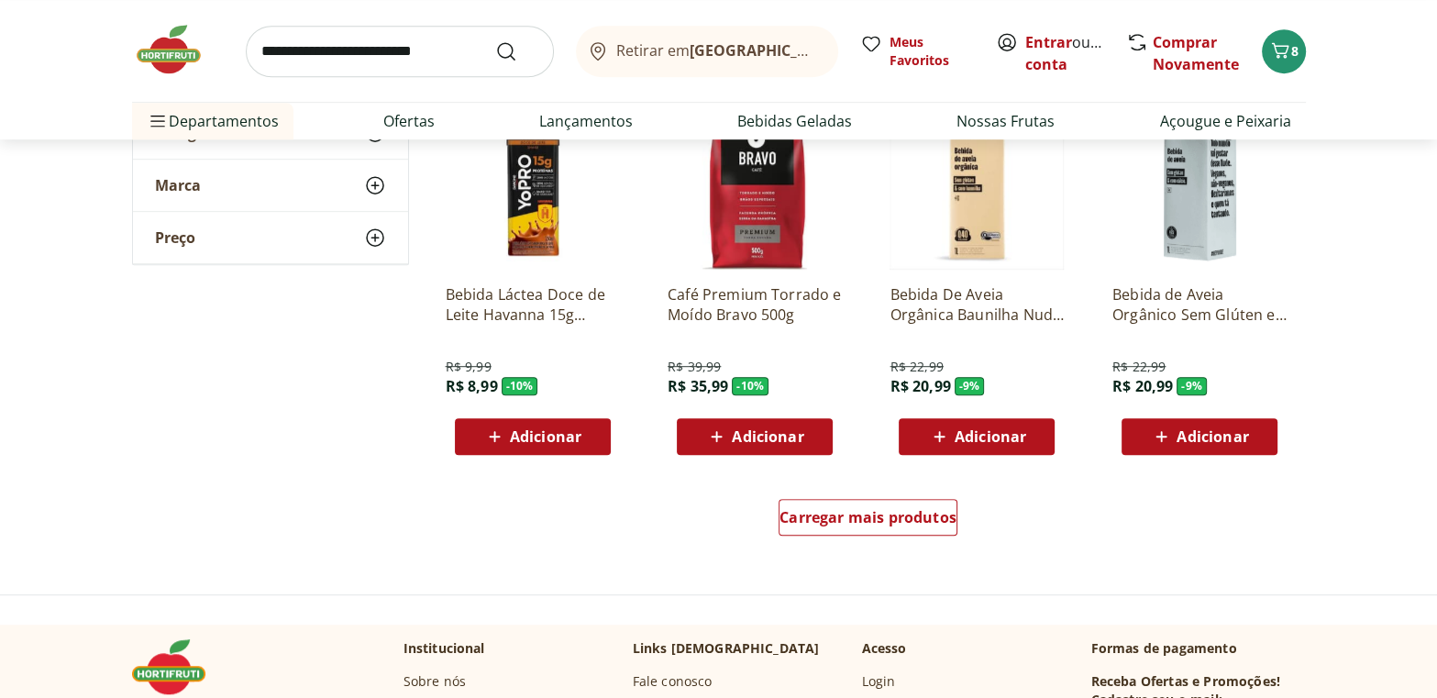
scroll to position [999, 0]
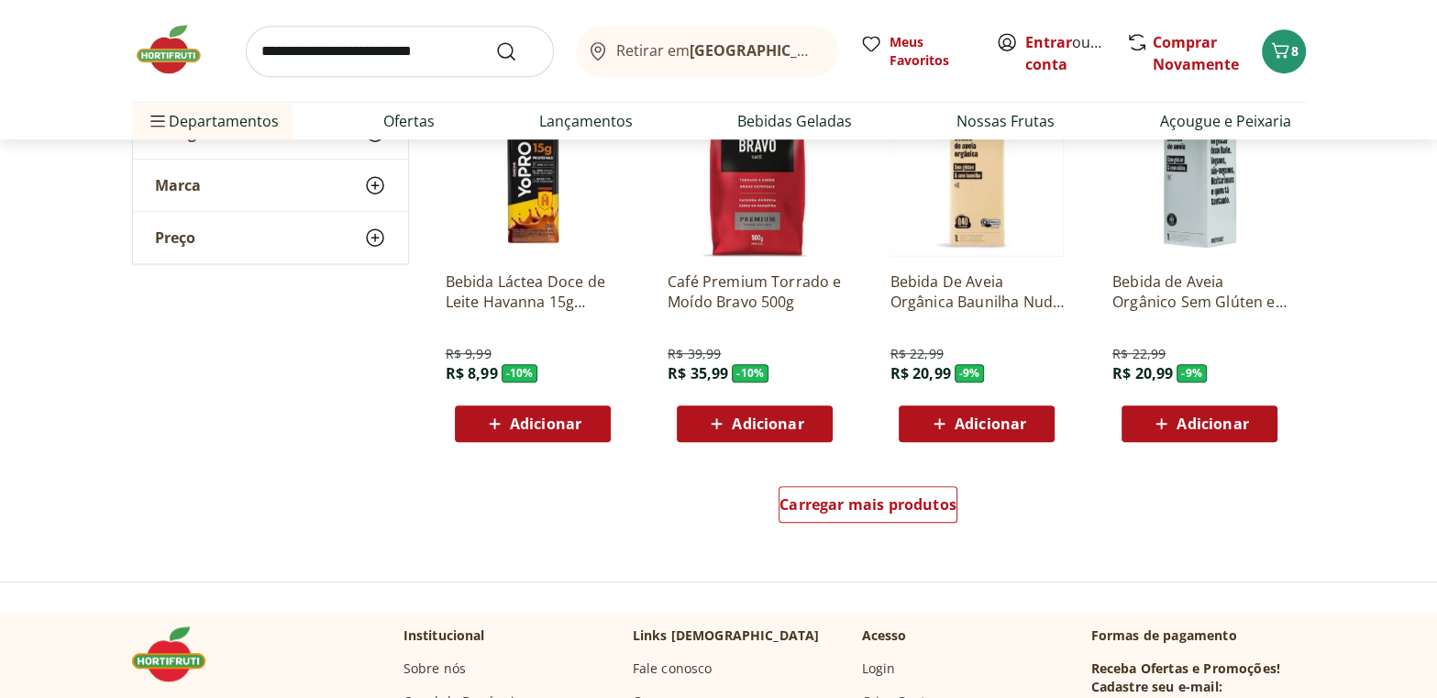
click at [185, 49] on img at bounding box center [178, 49] width 92 height 55
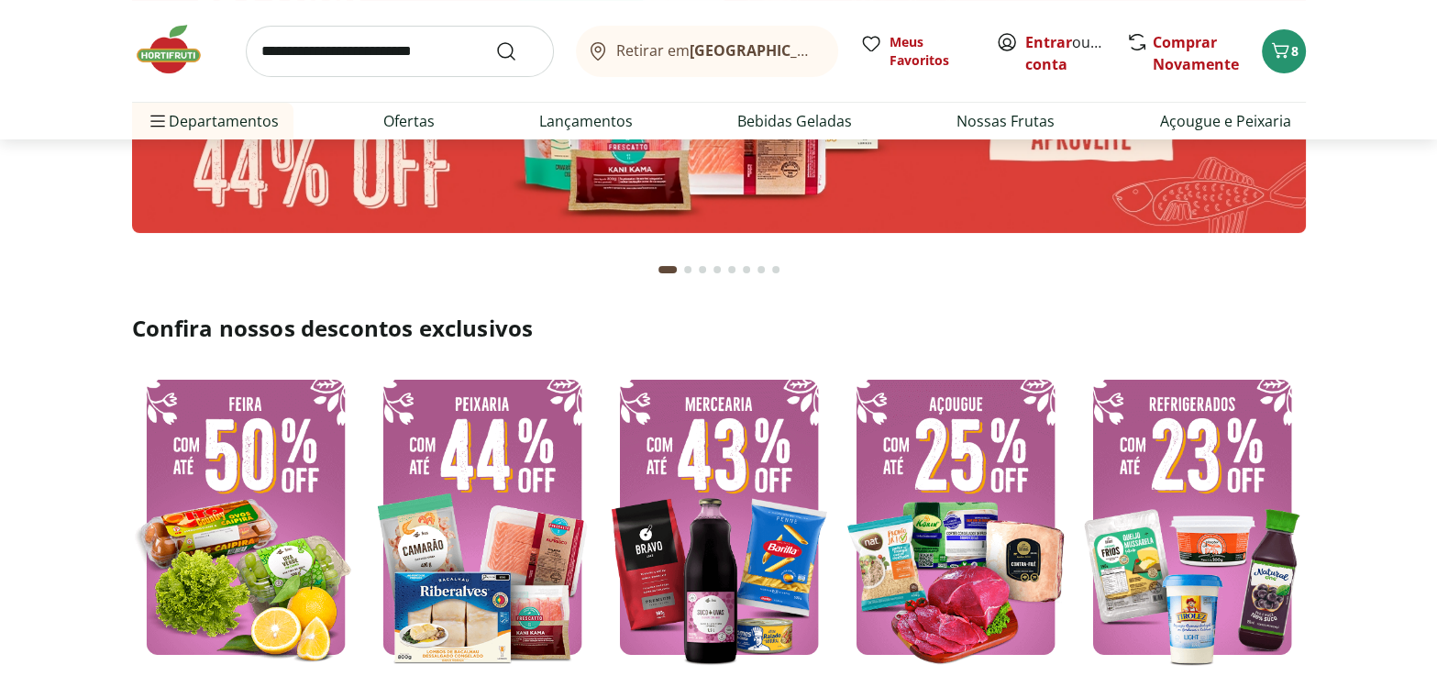
scroll to position [416, 0]
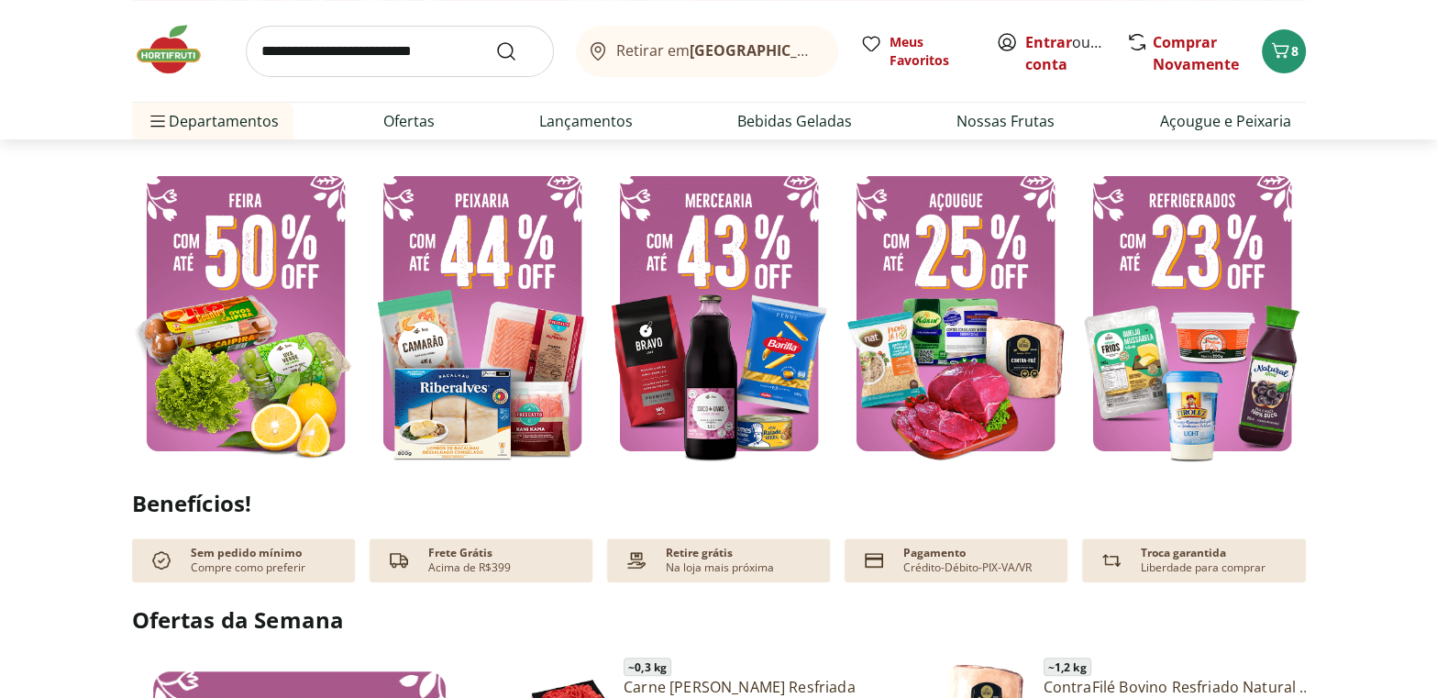
click at [933, 301] on img at bounding box center [955, 313] width 227 height 304
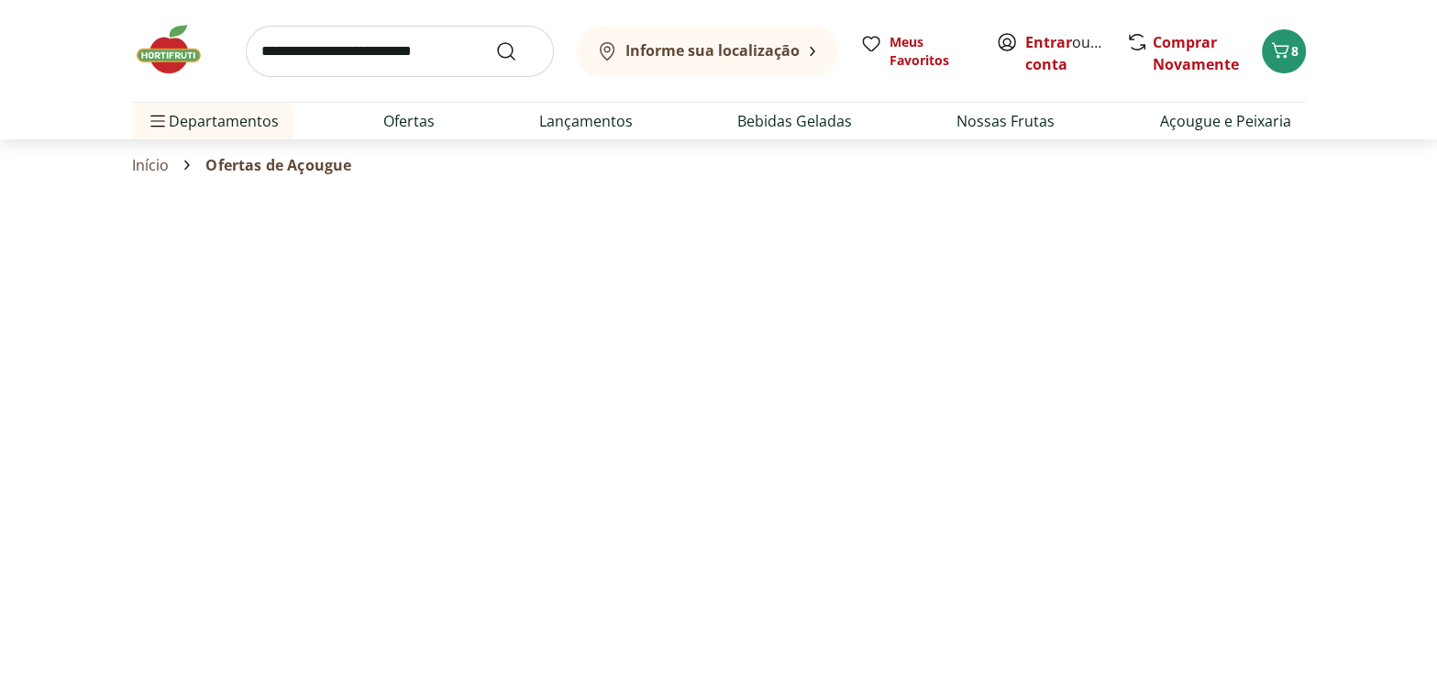
select select "**********"
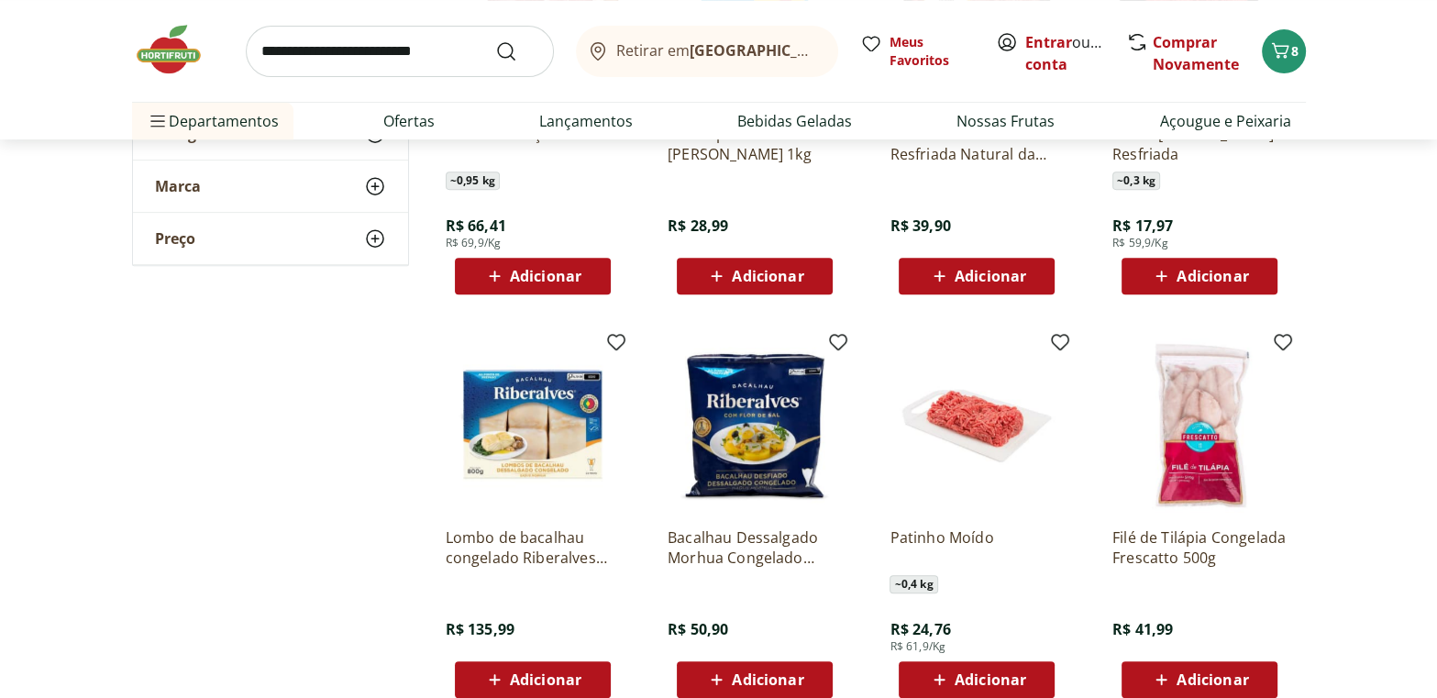
scroll to position [750, 0]
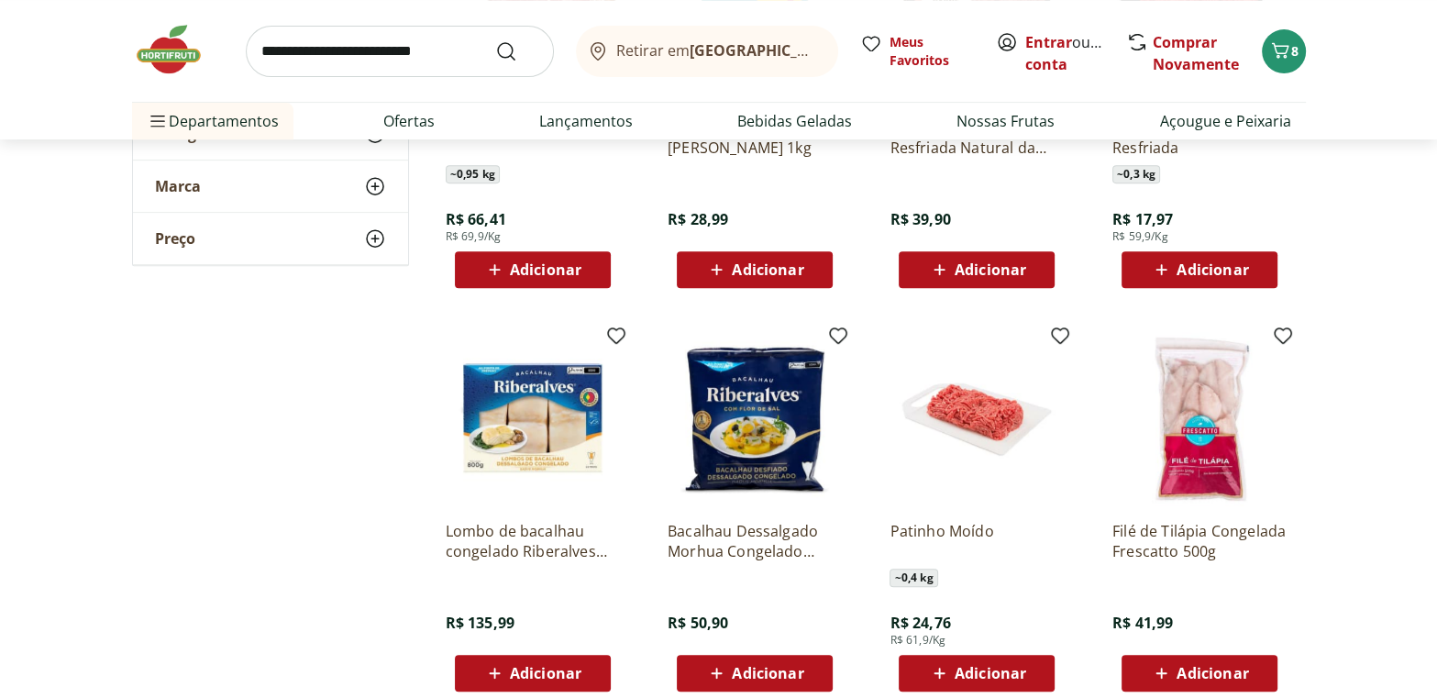
click at [164, 50] on img at bounding box center [178, 49] width 92 height 55
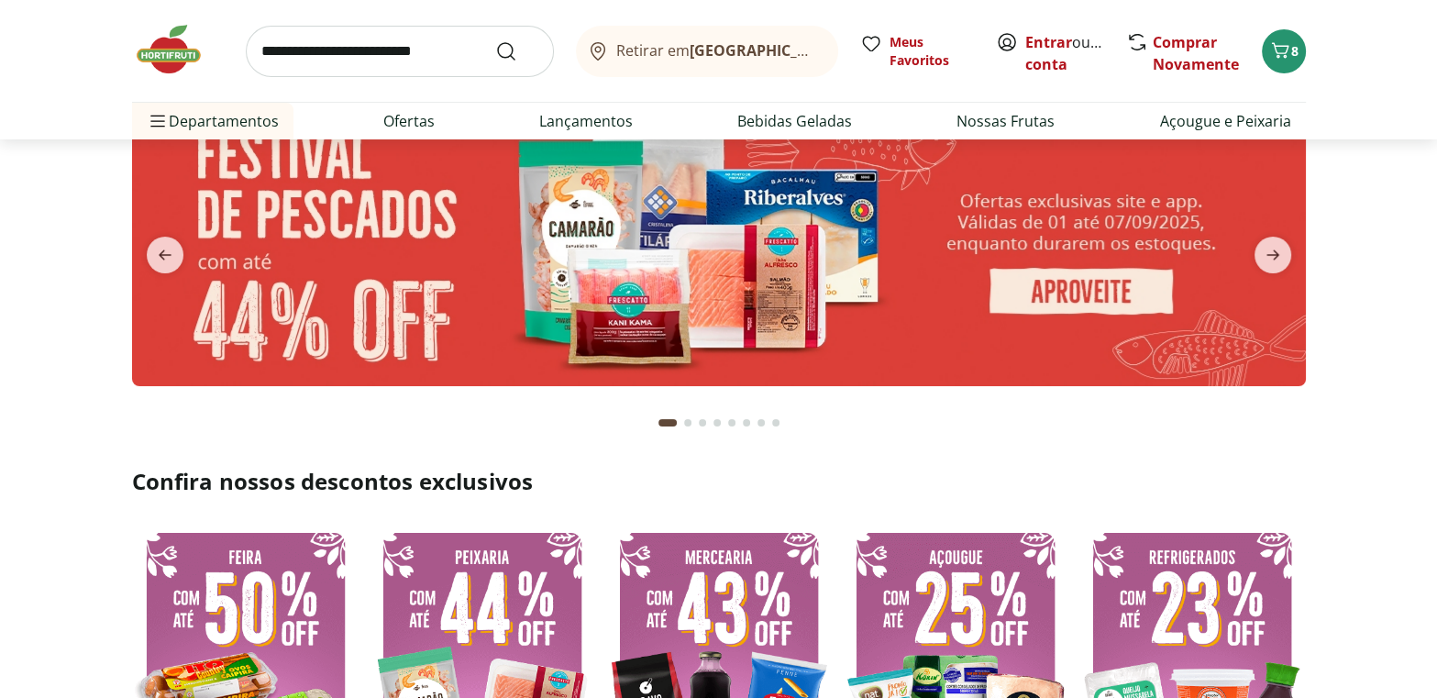
scroll to position [416, 0]
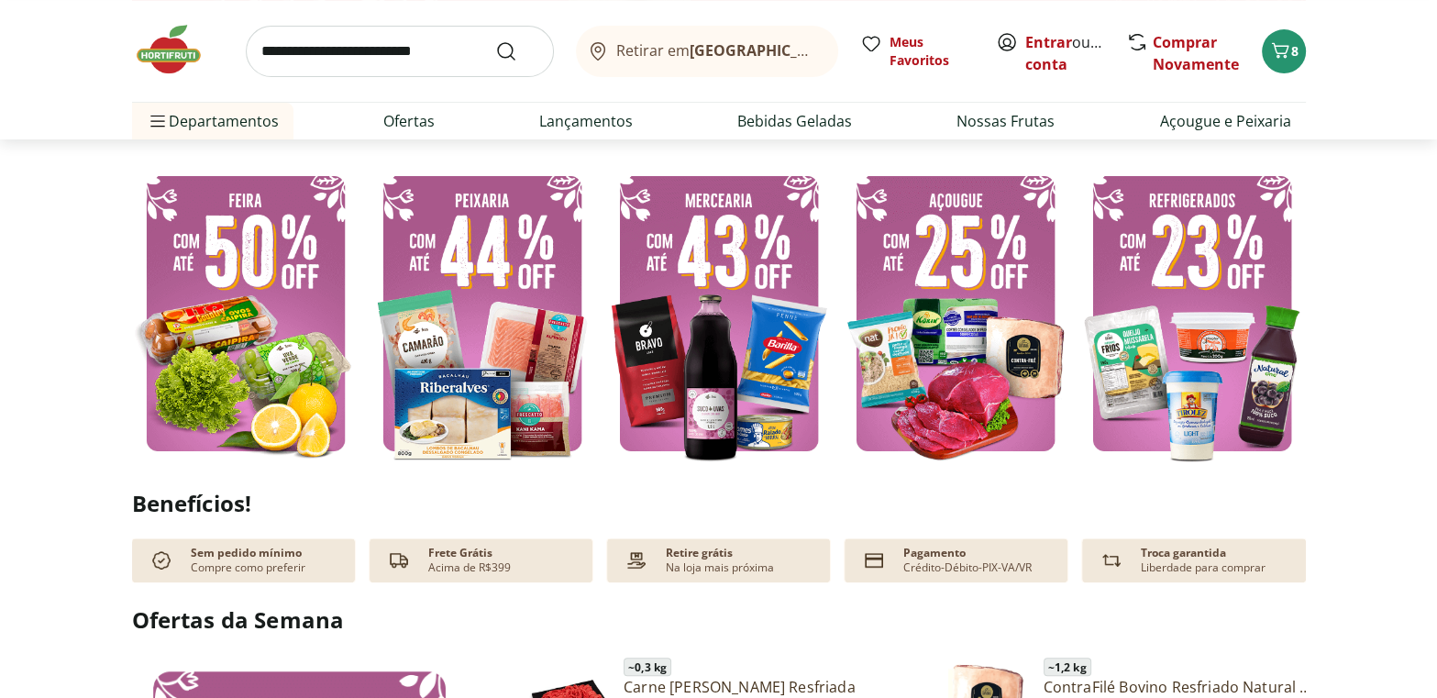
click at [1205, 296] on img at bounding box center [1191, 313] width 227 height 304
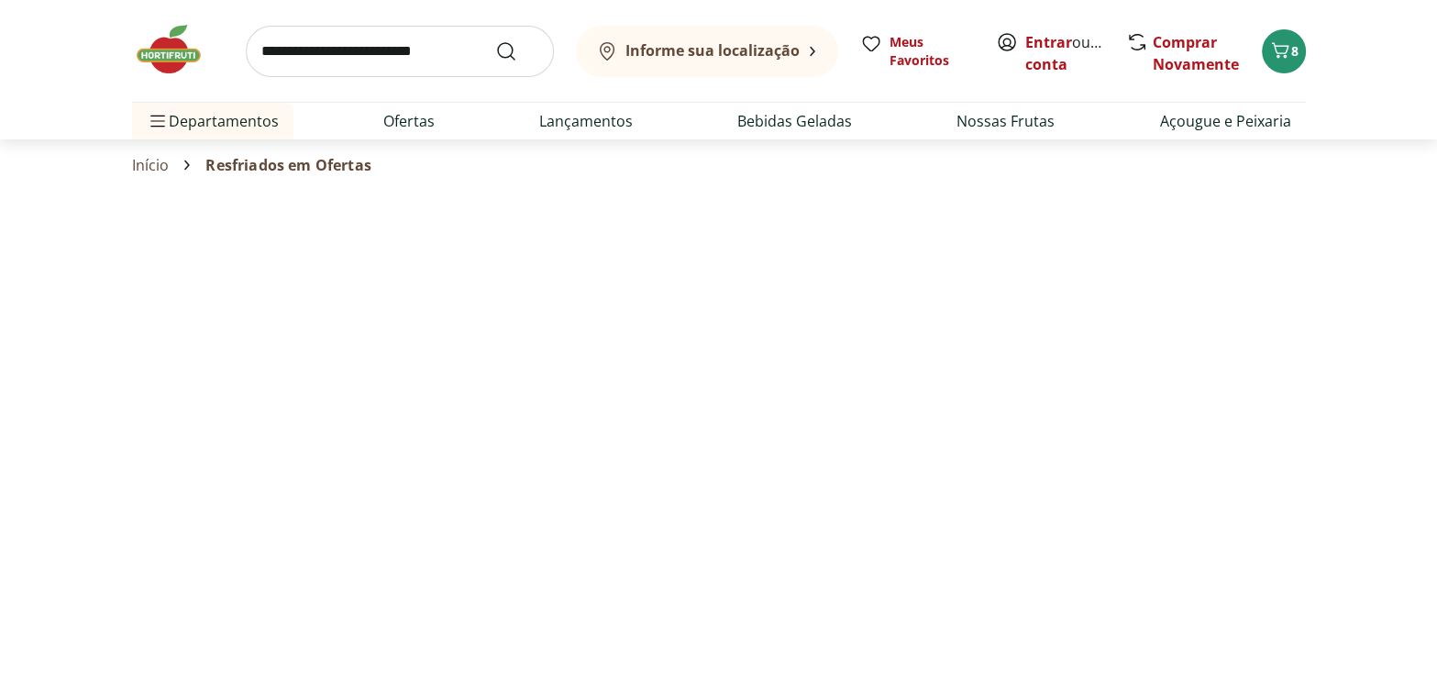
select select "**********"
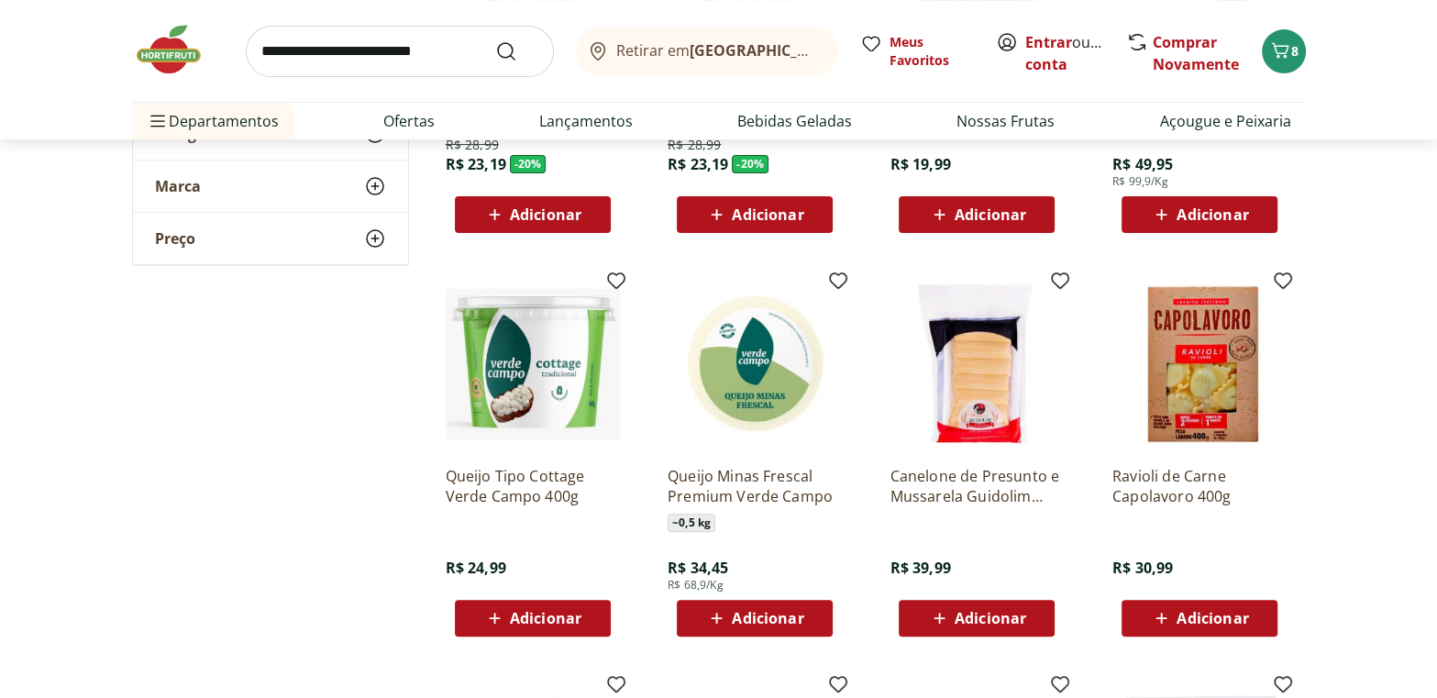
scroll to position [416, 0]
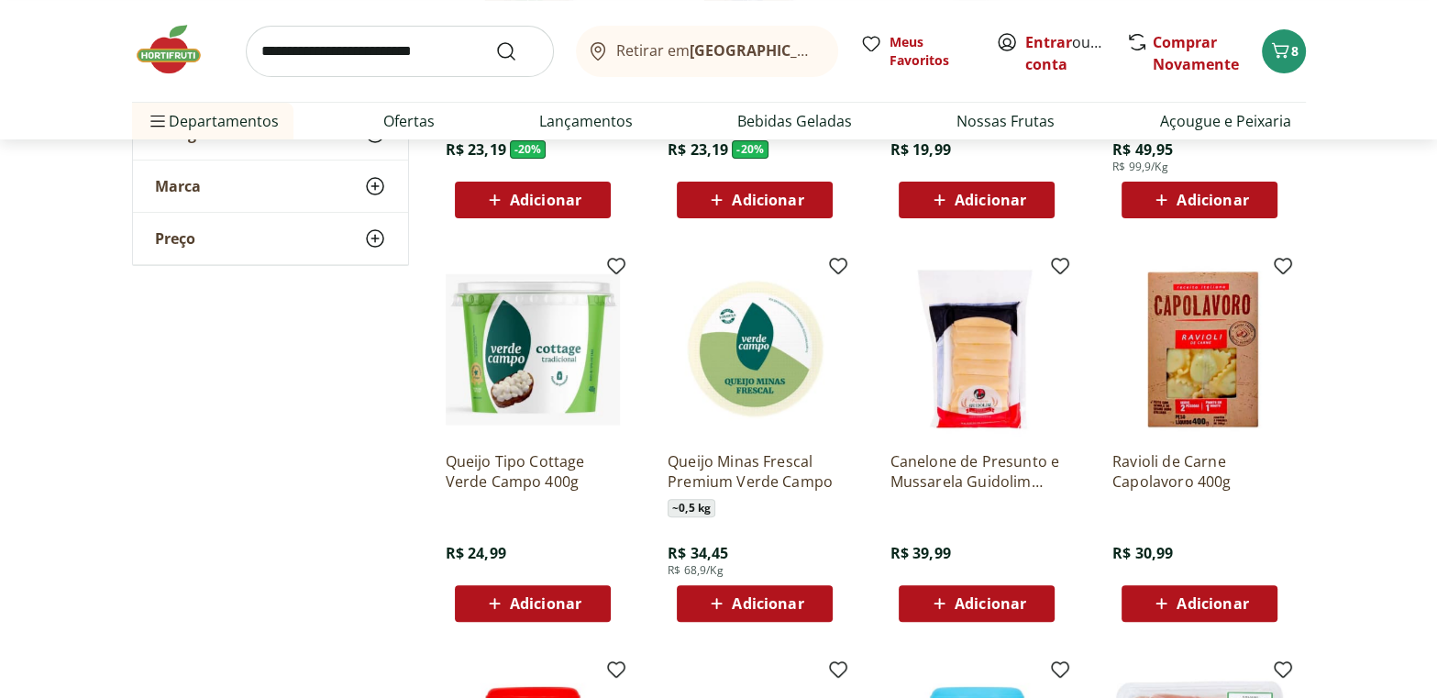
click at [158, 45] on img at bounding box center [178, 49] width 92 height 55
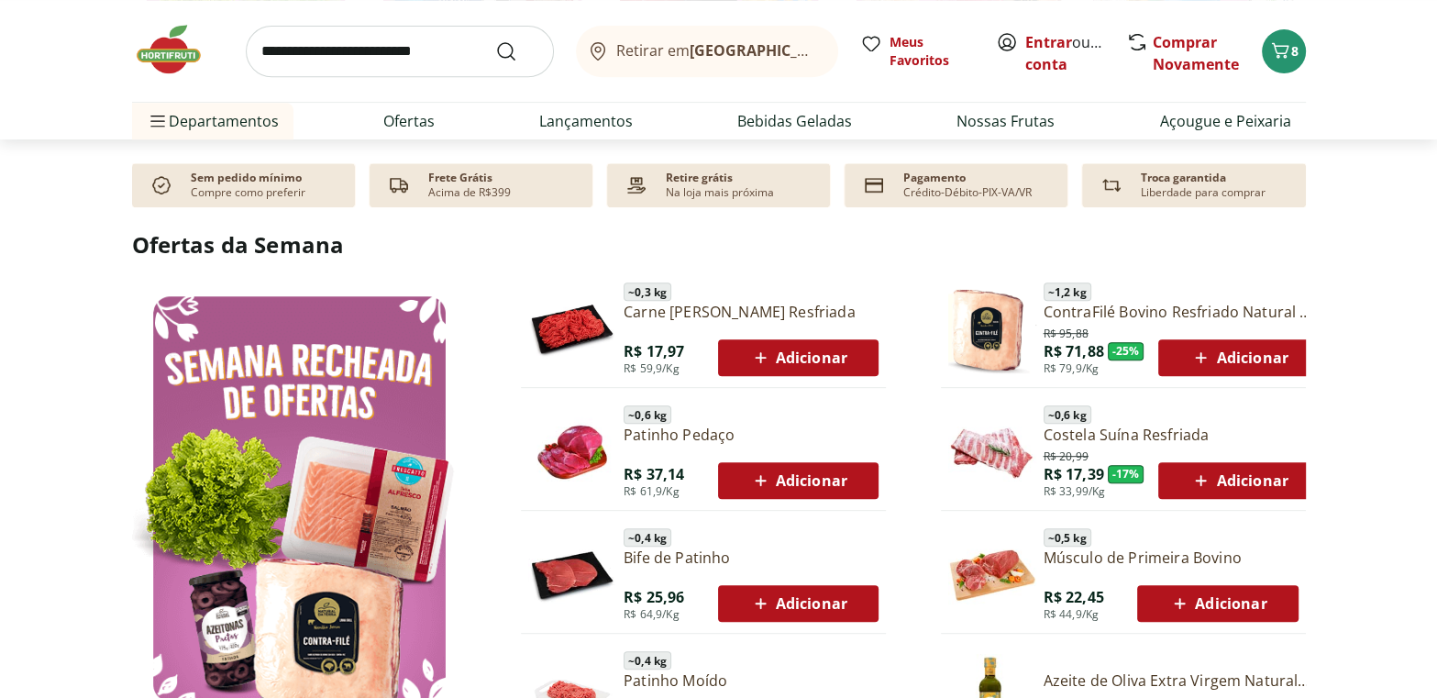
scroll to position [833, 0]
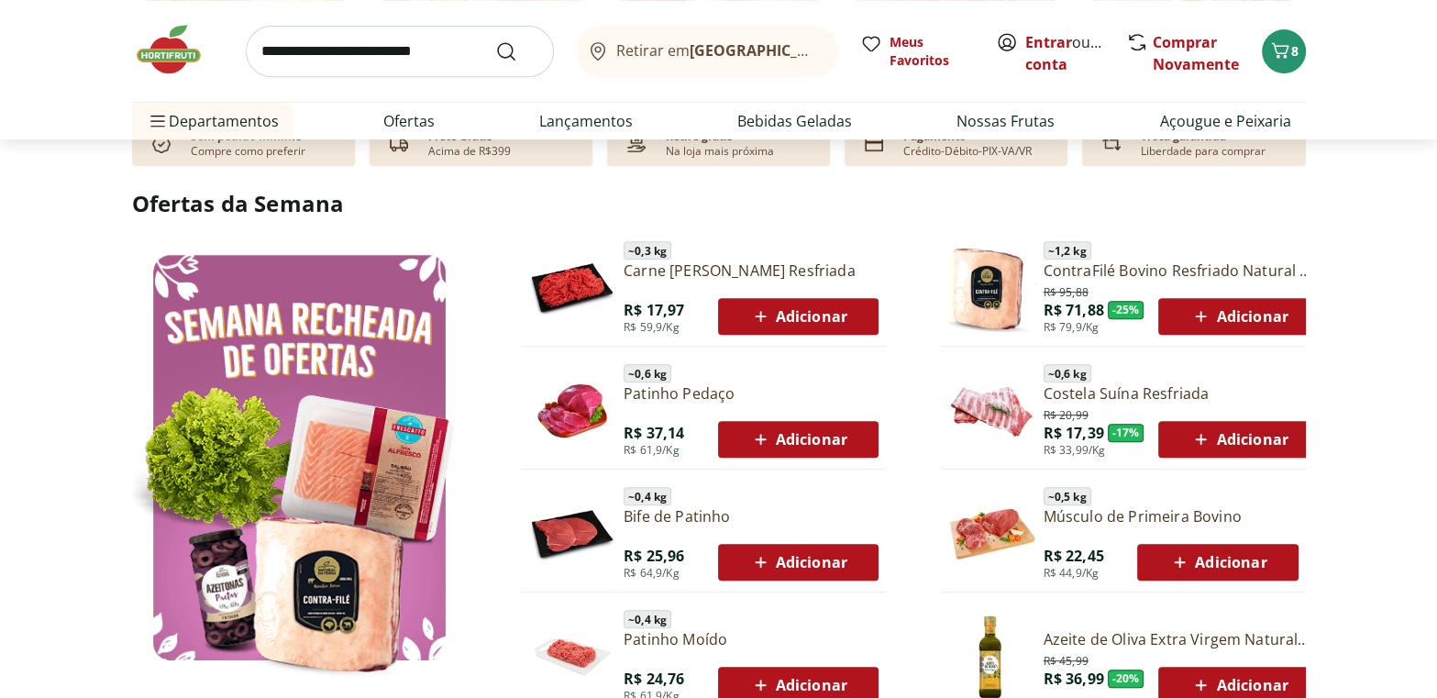
type input "*"
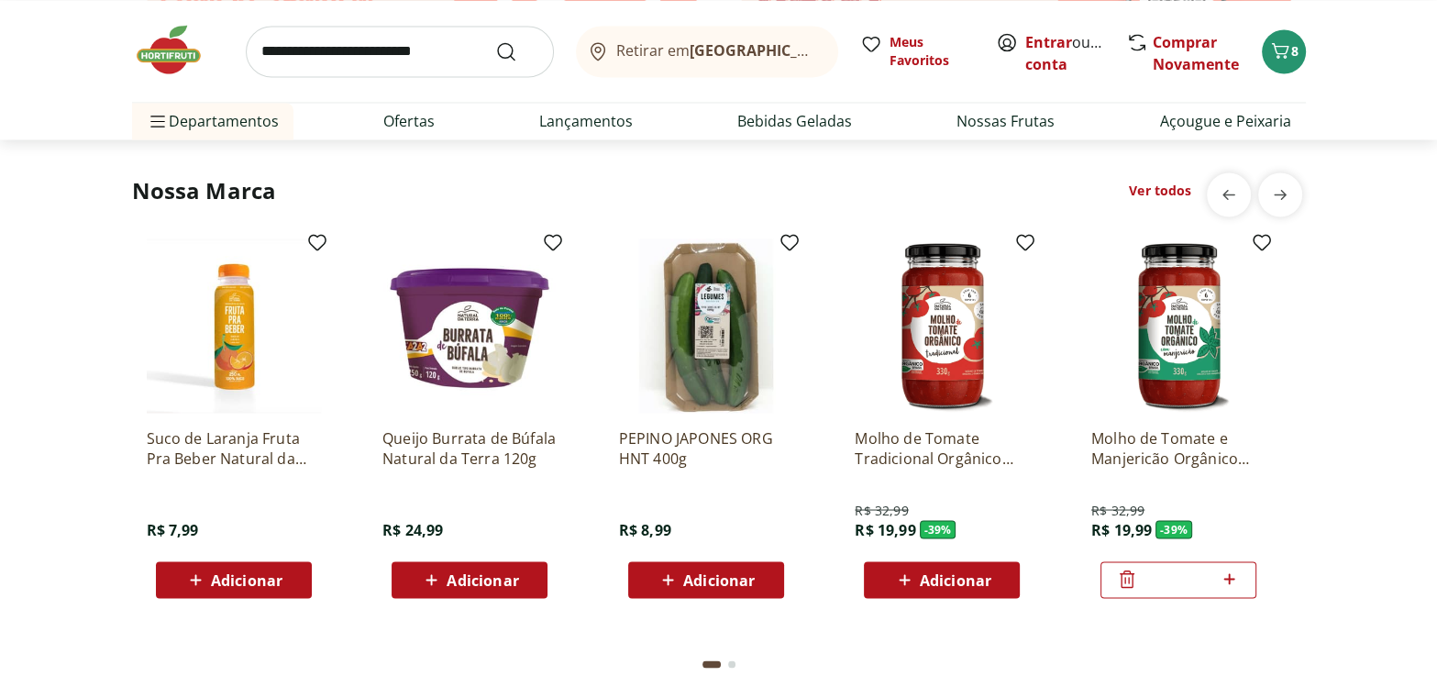
scroll to position [3251, 0]
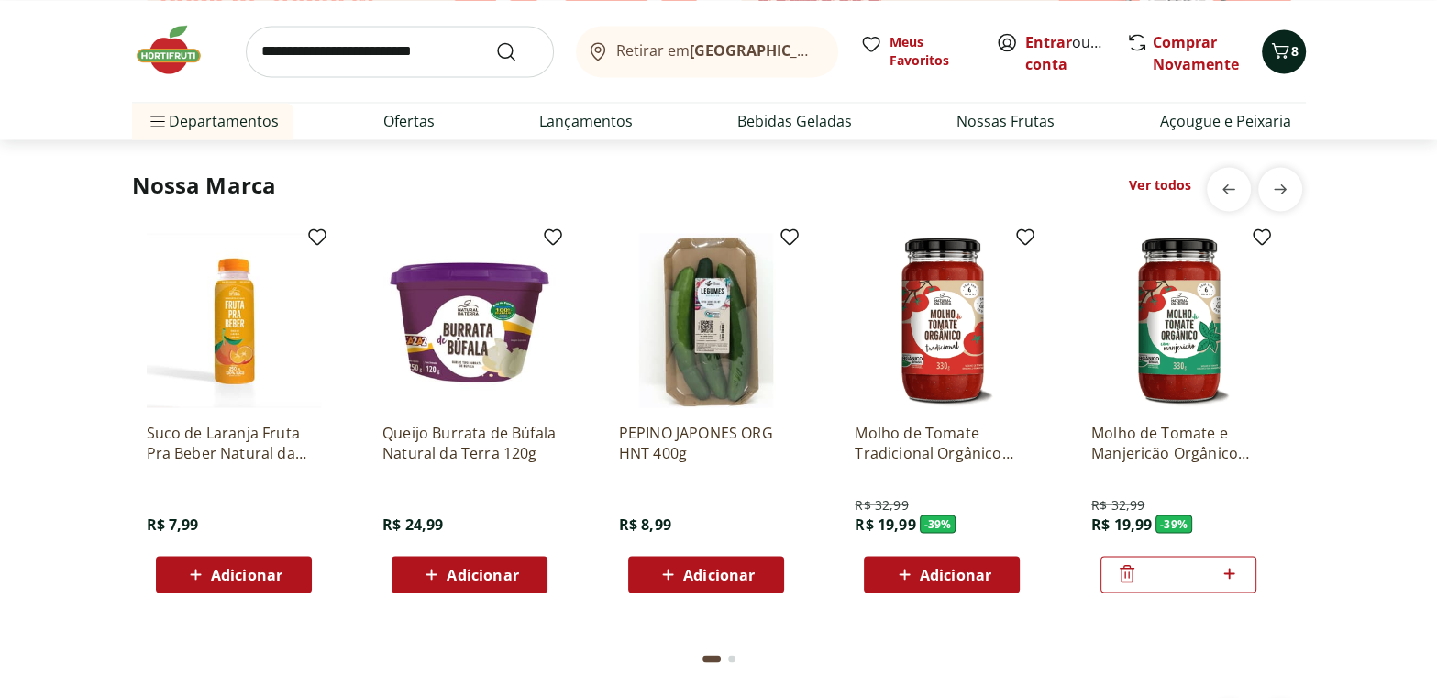
scroll to position [3251, 0]
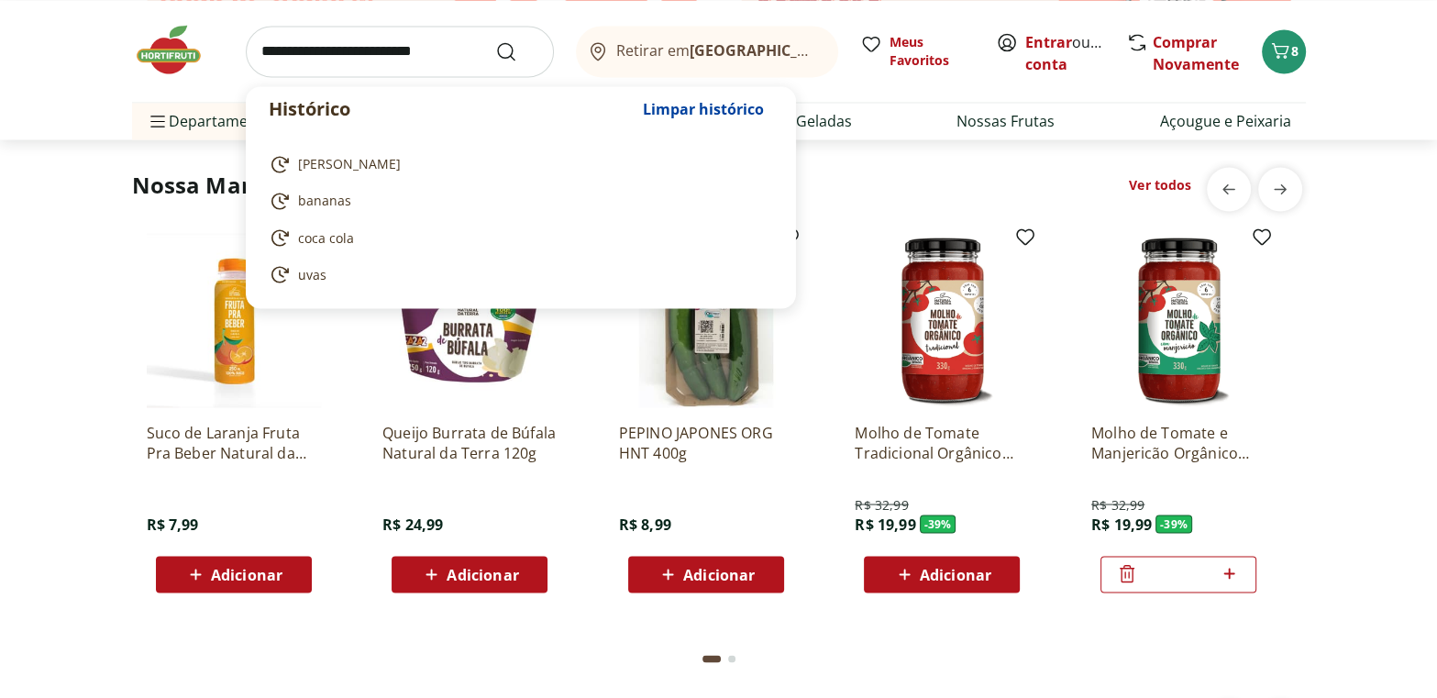
click at [307, 54] on input "search" at bounding box center [400, 51] width 308 height 51
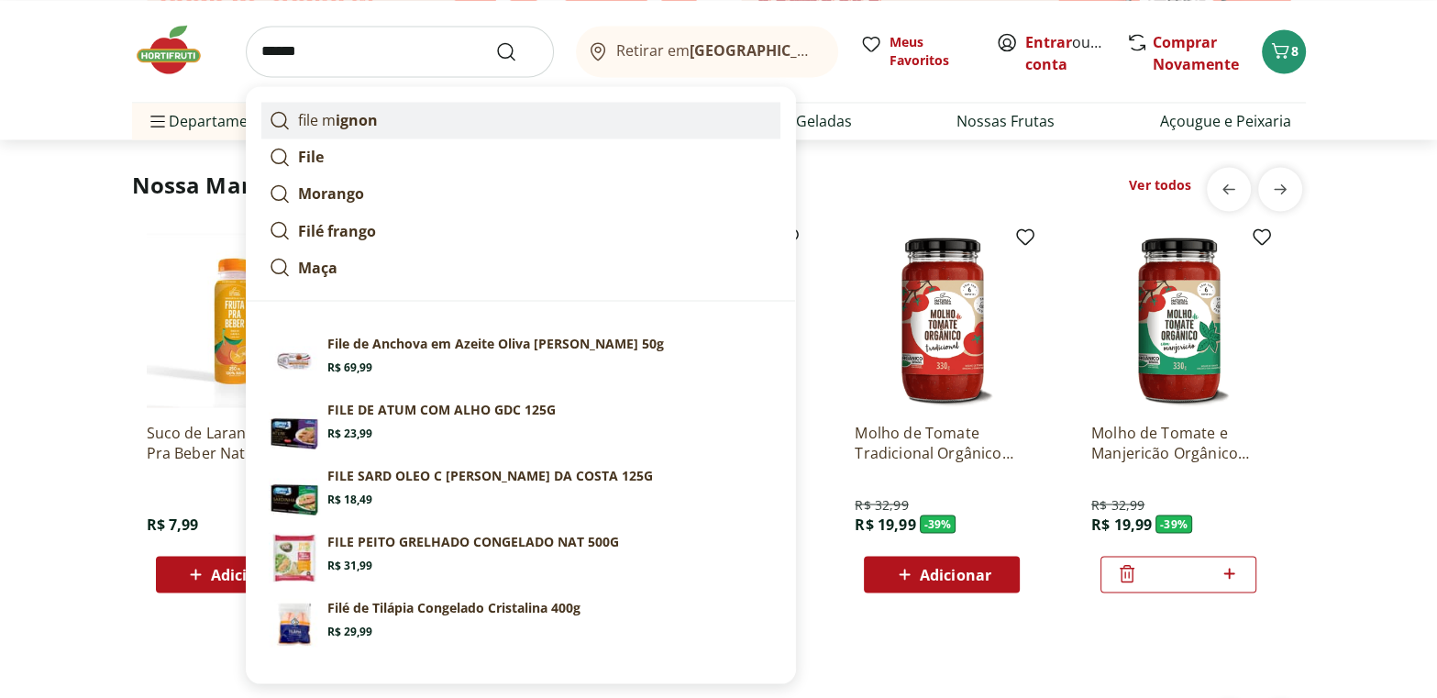
click at [361, 119] on strong "ignon" at bounding box center [357, 120] width 42 height 20
type input "**********"
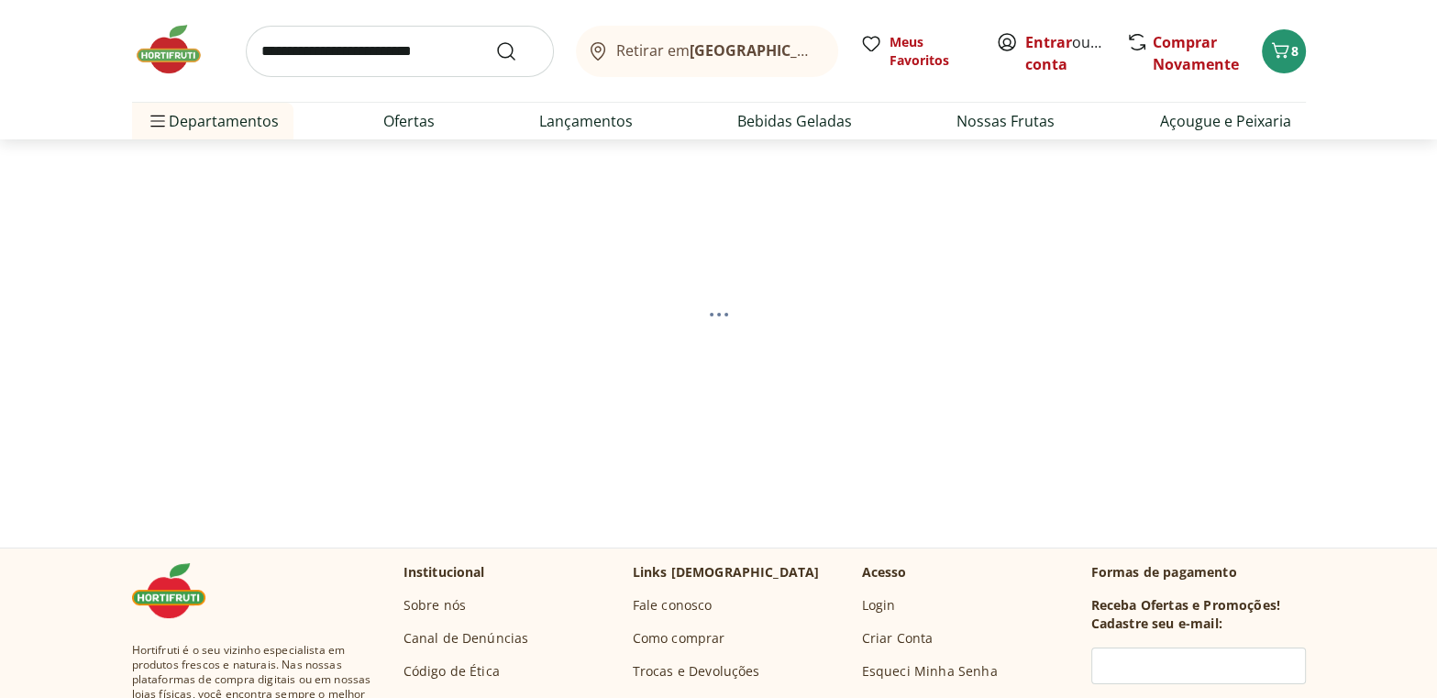
select select "**********"
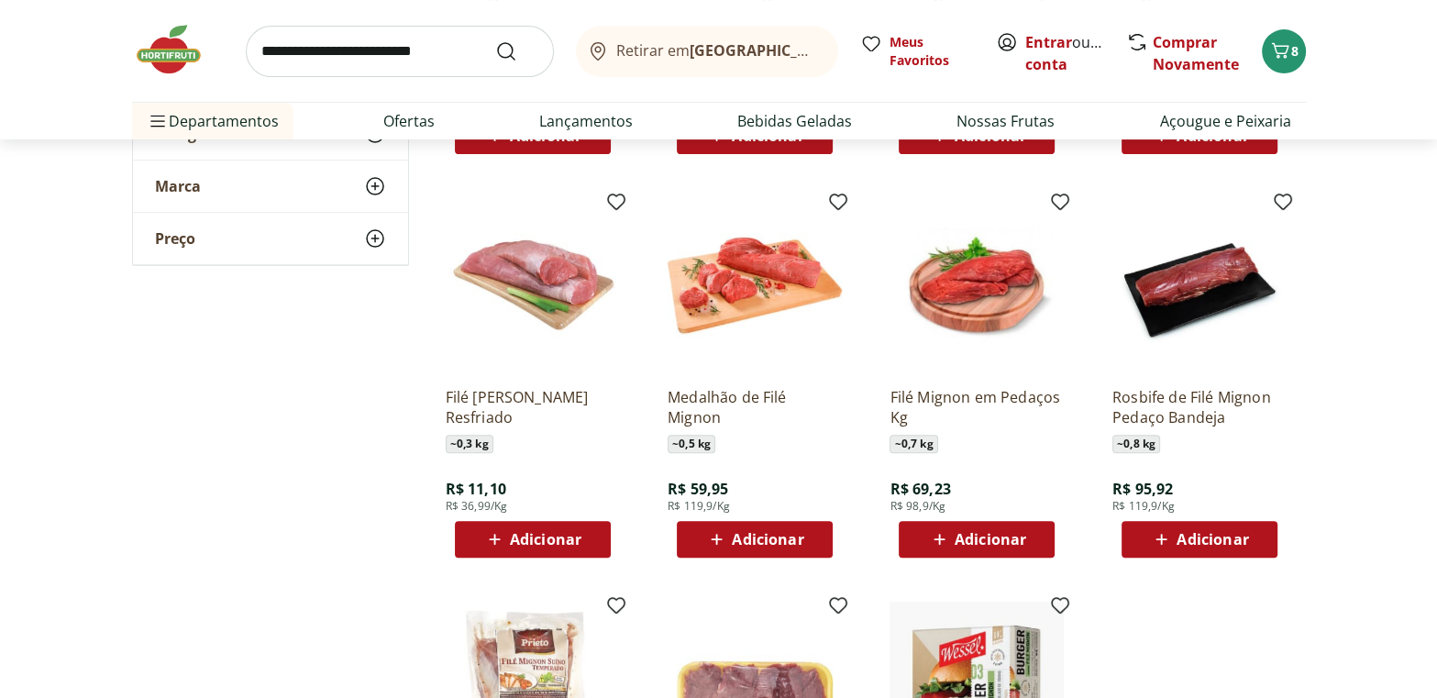
scroll to position [583, 0]
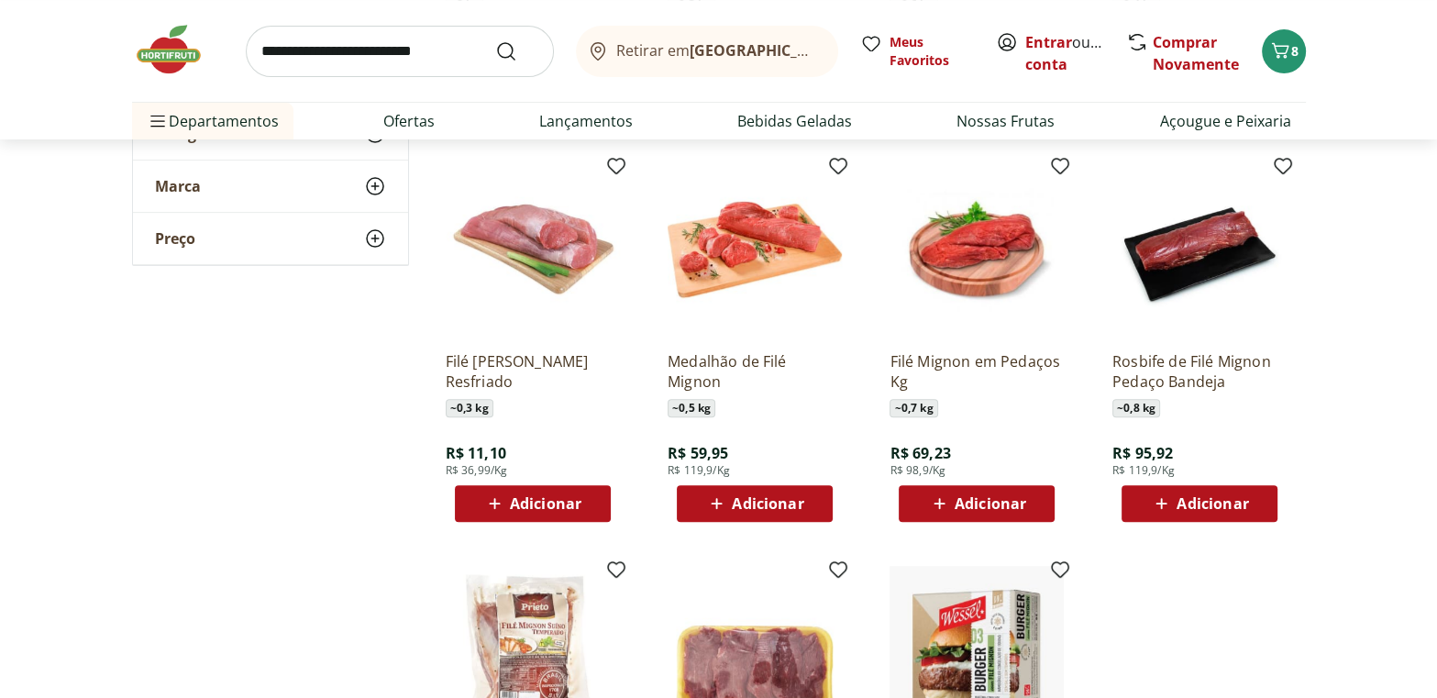
click at [782, 503] on span "Adicionar" at bounding box center [768, 503] width 72 height 15
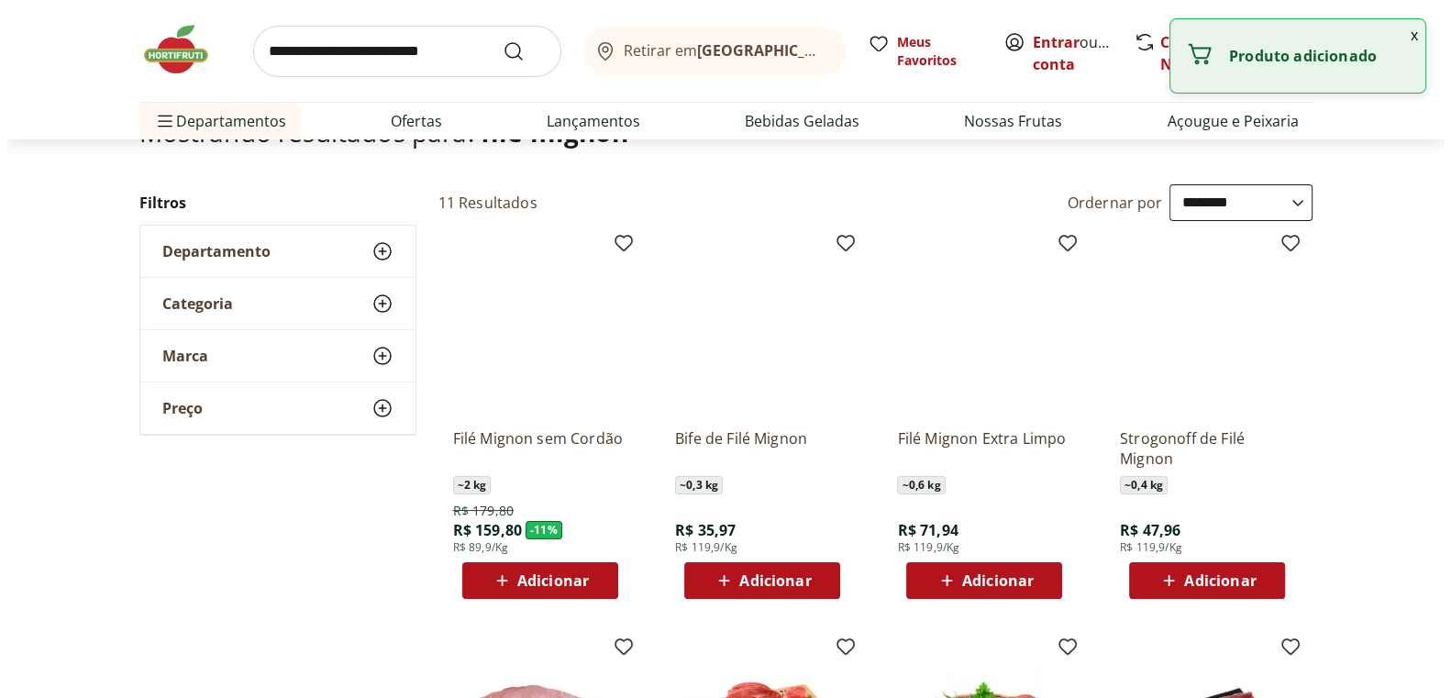
scroll to position [83, 0]
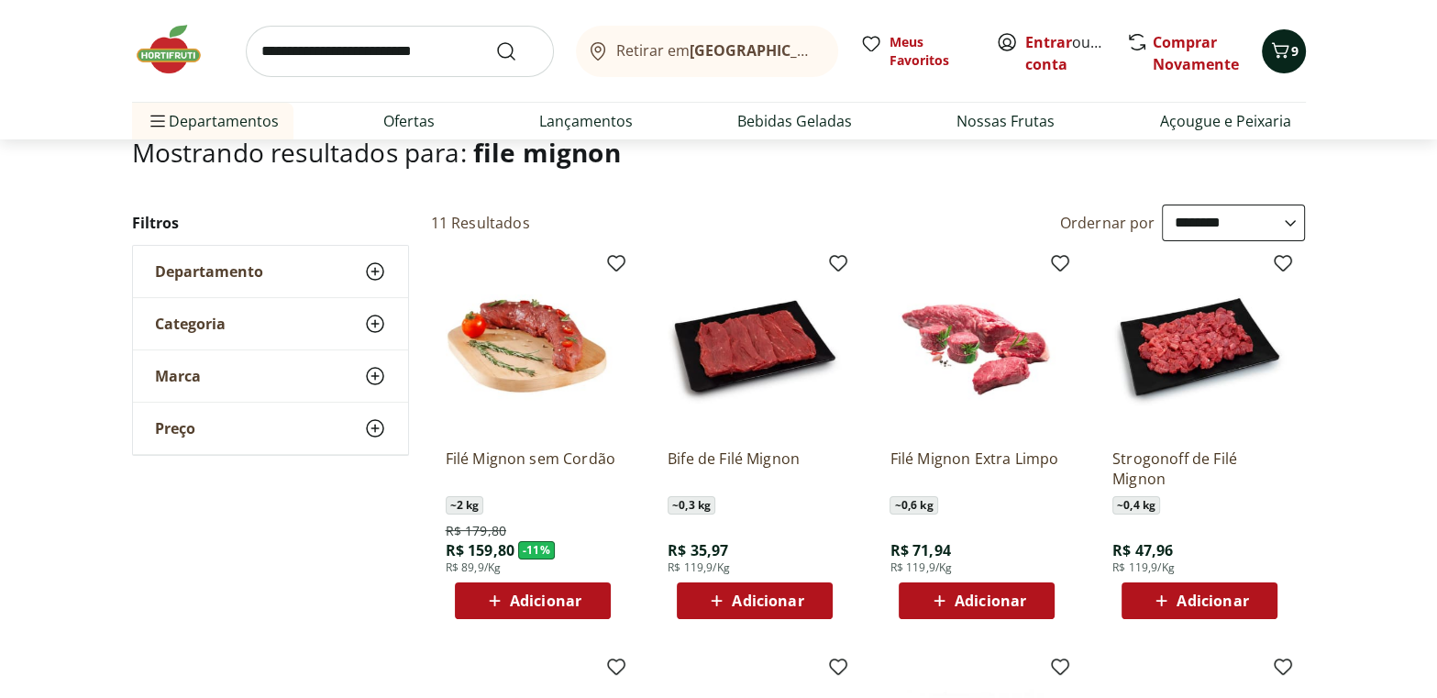
click at [1279, 45] on icon "Carrinho" at bounding box center [1280, 50] width 22 height 22
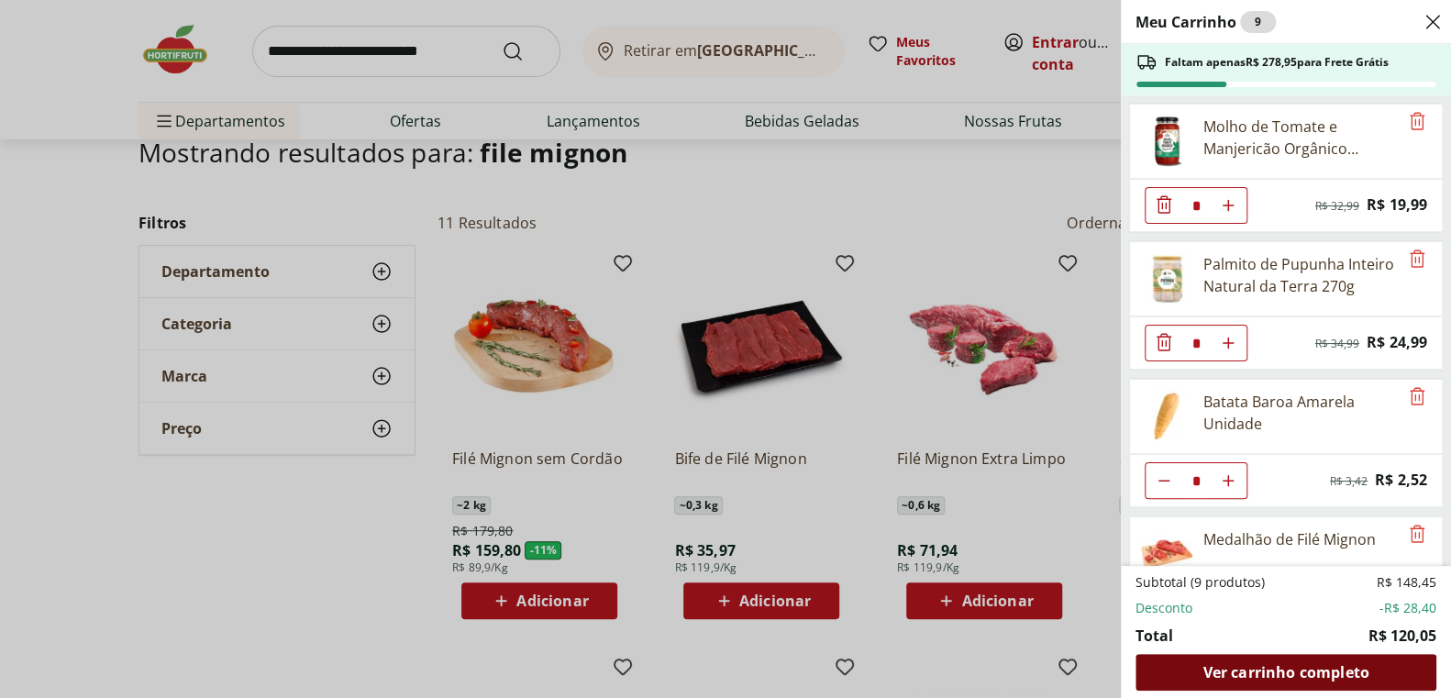
click at [1322, 665] on span "Ver carrinho completo" at bounding box center [1285, 672] width 166 height 15
